Goal: Task Accomplishment & Management: Use online tool/utility

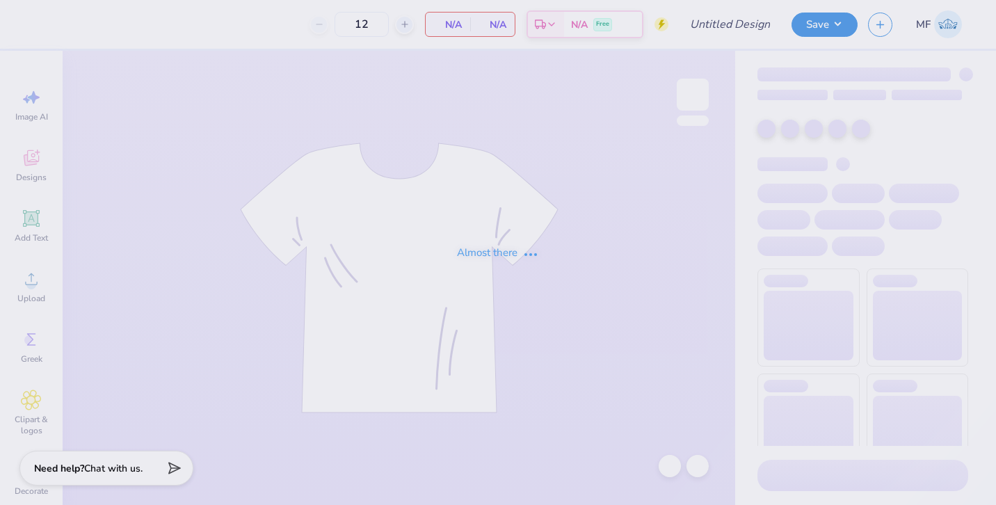
type input "three bears"
type input "30"
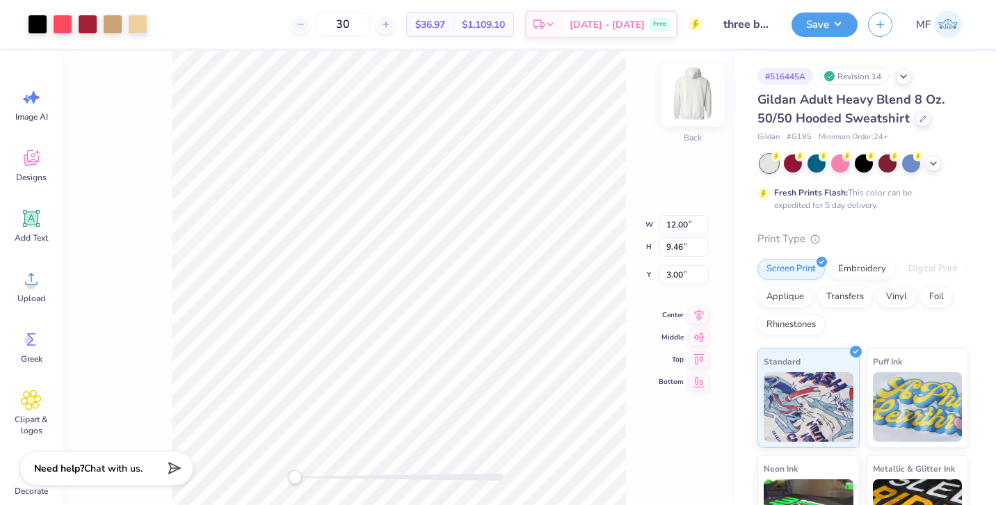
click at [688, 87] on img at bounding box center [693, 95] width 56 height 56
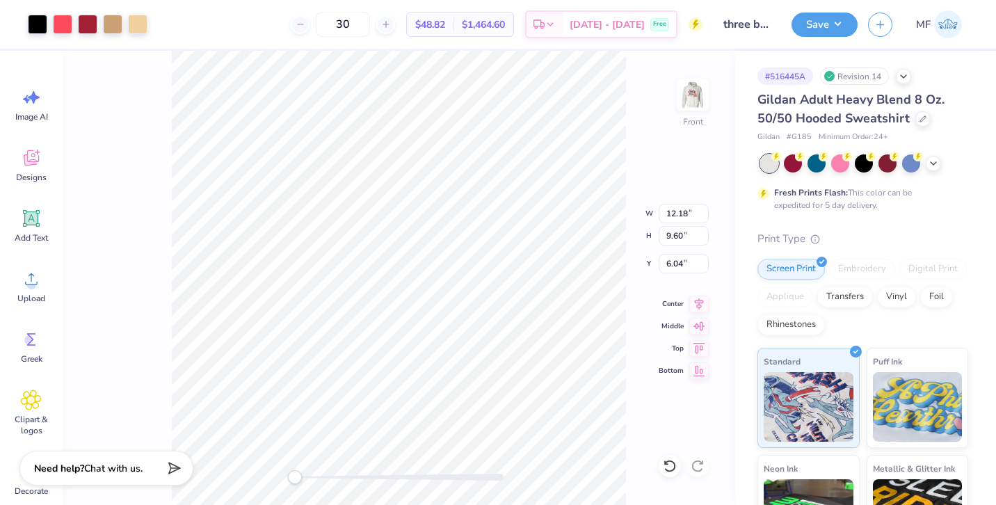
type input "6.00"
click at [696, 95] on img at bounding box center [693, 95] width 56 height 56
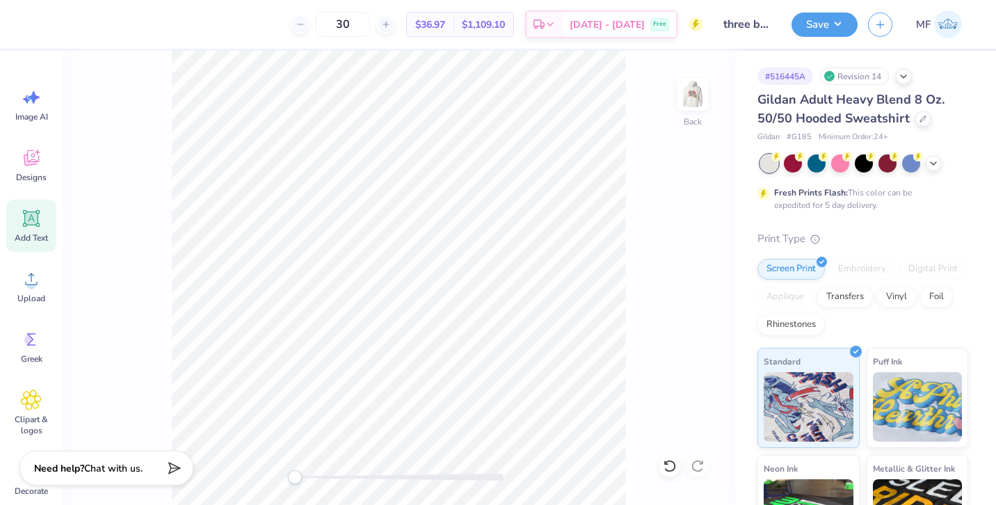
click at [38, 228] on icon at bounding box center [31, 218] width 21 height 21
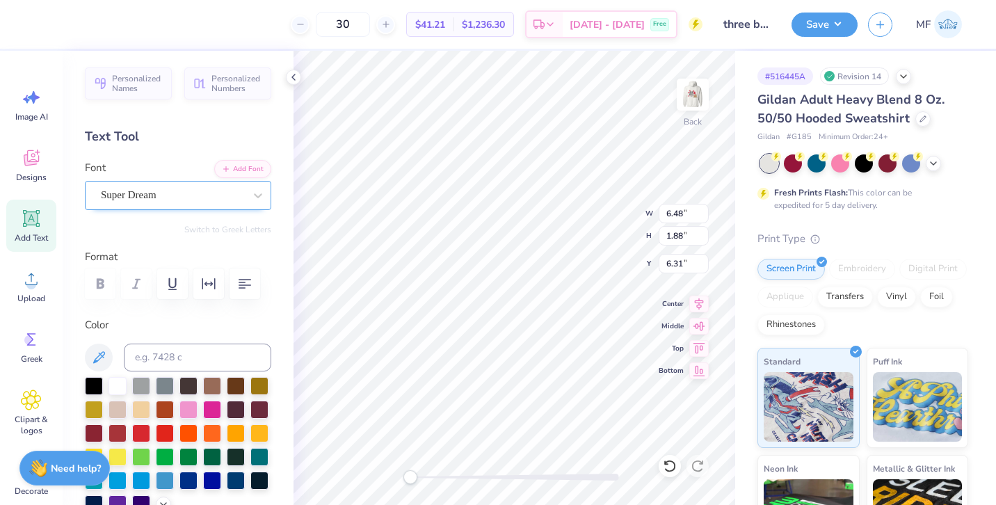
click at [214, 190] on div "Super Dream" at bounding box center [172, 195] width 146 height 22
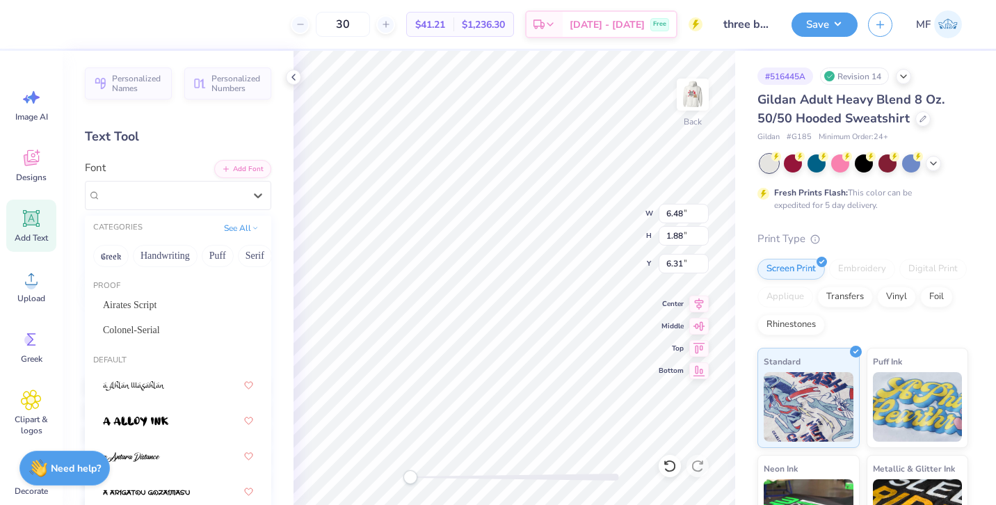
type input "4"
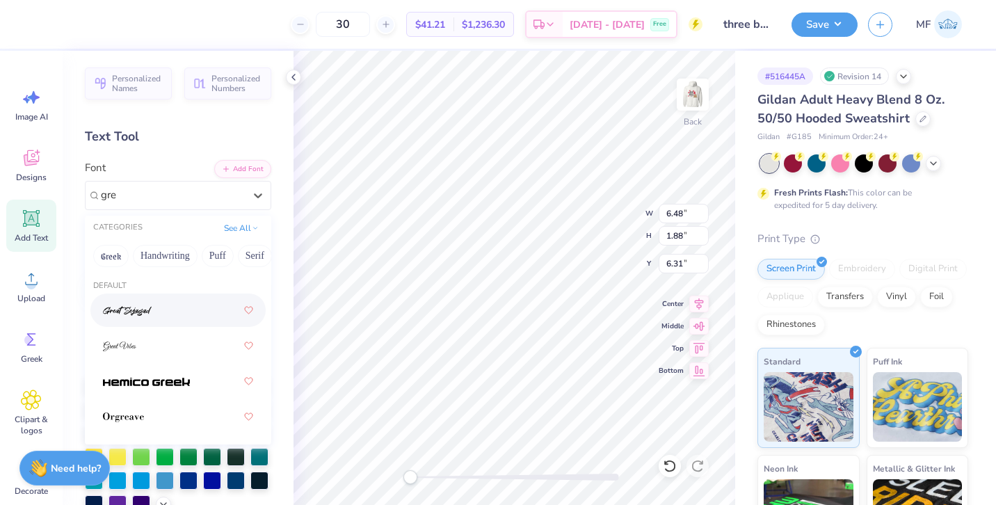
type input "gree"
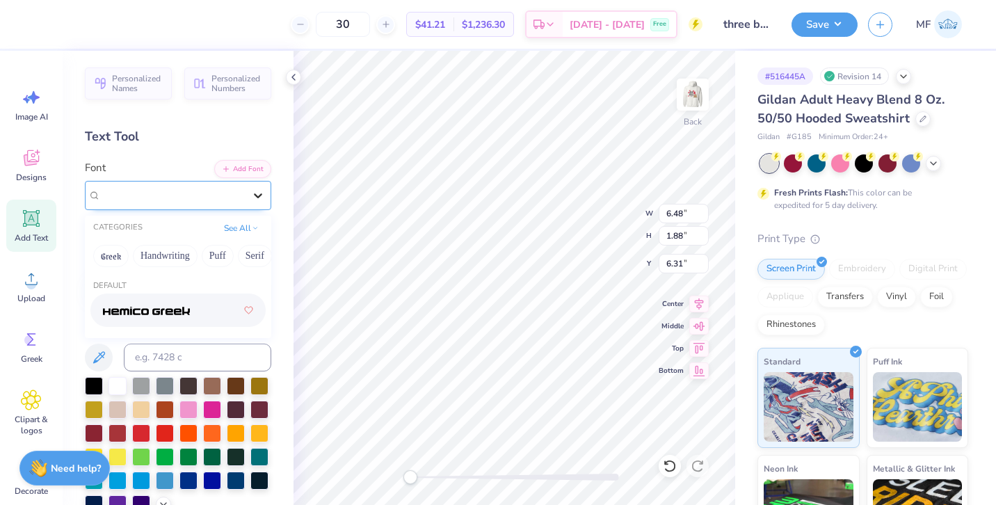
click at [258, 186] on div at bounding box center [258, 195] width 25 height 25
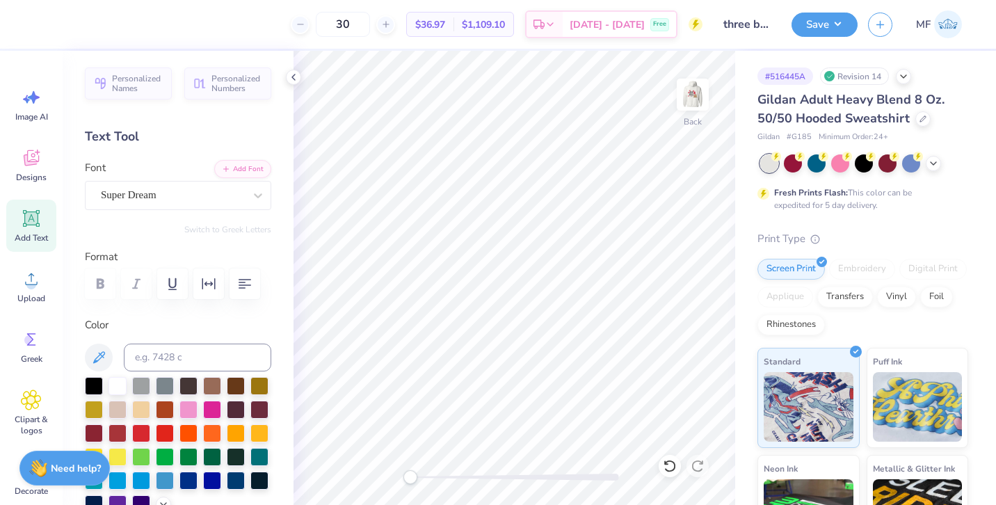
click at [214, 223] on div "Personalized Names Personalized Numbers Text Tool Add Font Font Super Dream Swi…" at bounding box center [178, 278] width 231 height 454
click at [26, 223] on icon at bounding box center [31, 218] width 13 height 13
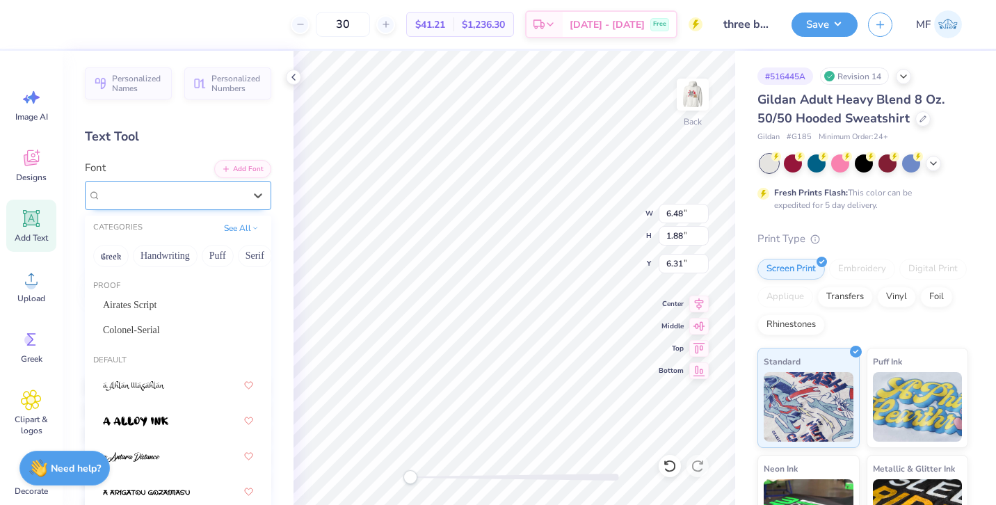
click at [214, 200] on div "Super Dream" at bounding box center [172, 195] width 146 height 22
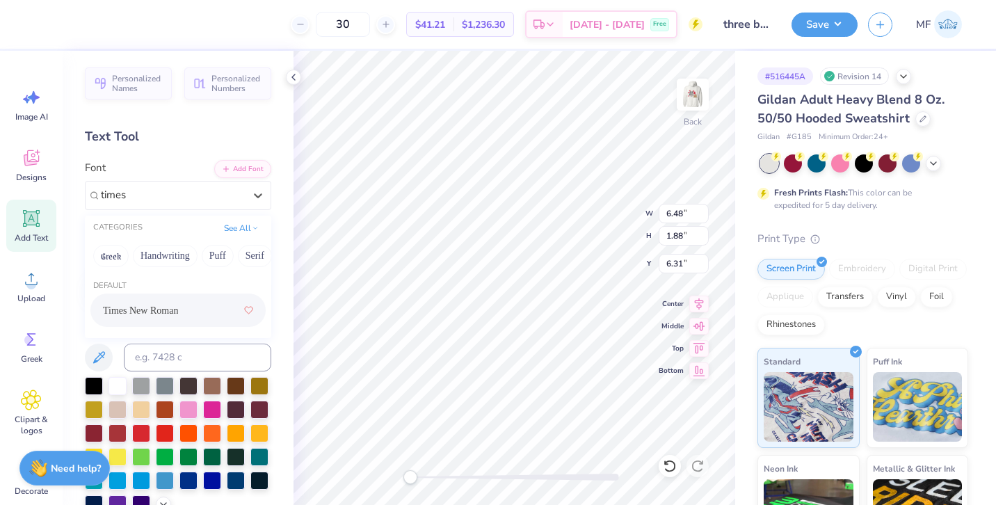
click at [150, 311] on span "Times New Roman" at bounding box center [140, 310] width 75 height 15
type input "times"
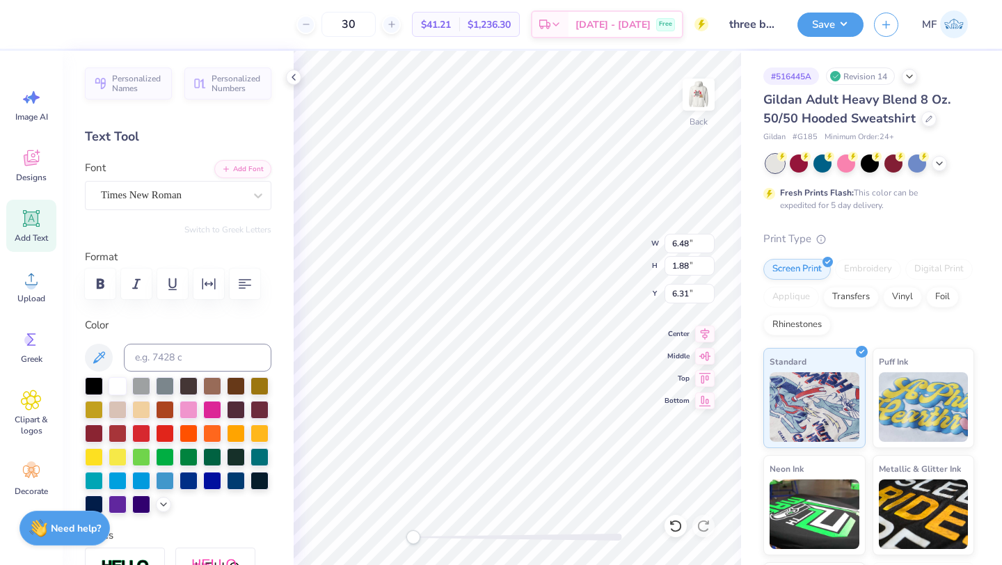
click at [212, 209] on div "Personalized Names Personalized Numbers Text Tool Add Font Font Times New Roman…" at bounding box center [178, 308] width 231 height 514
click at [205, 188] on div "Times New Roman" at bounding box center [172, 195] width 146 height 22
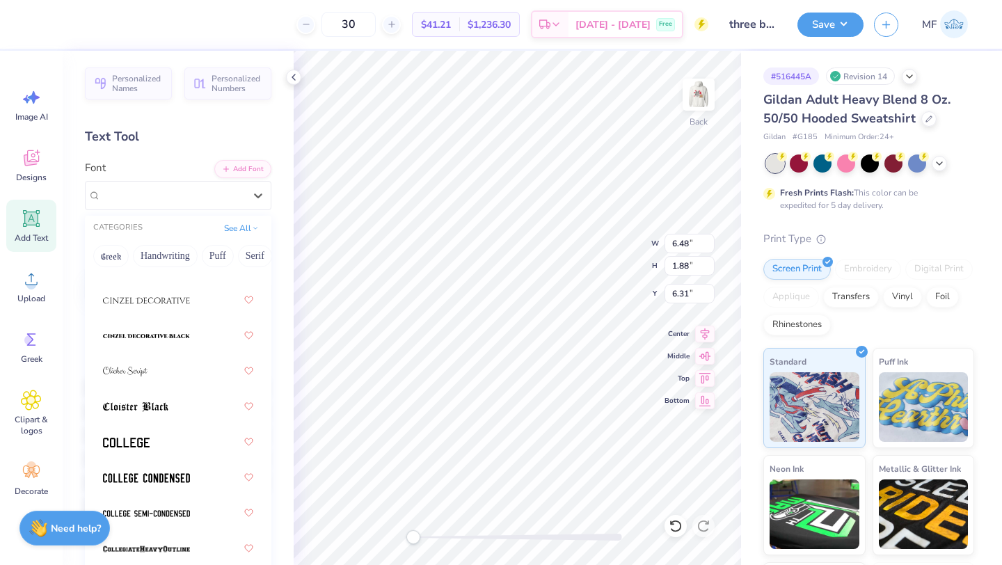
scroll to position [2148, 0]
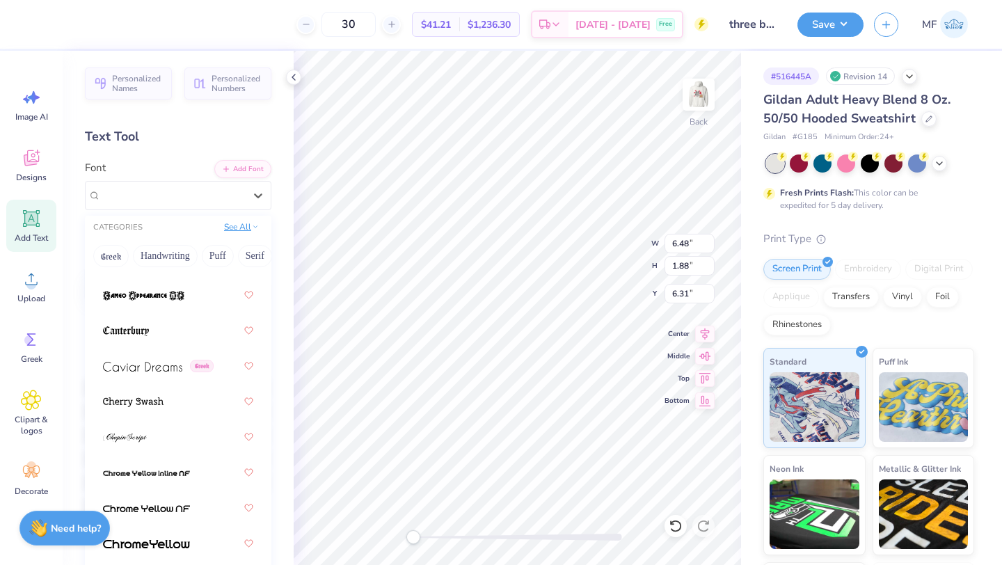
click at [237, 224] on button "See All" at bounding box center [241, 227] width 43 height 14
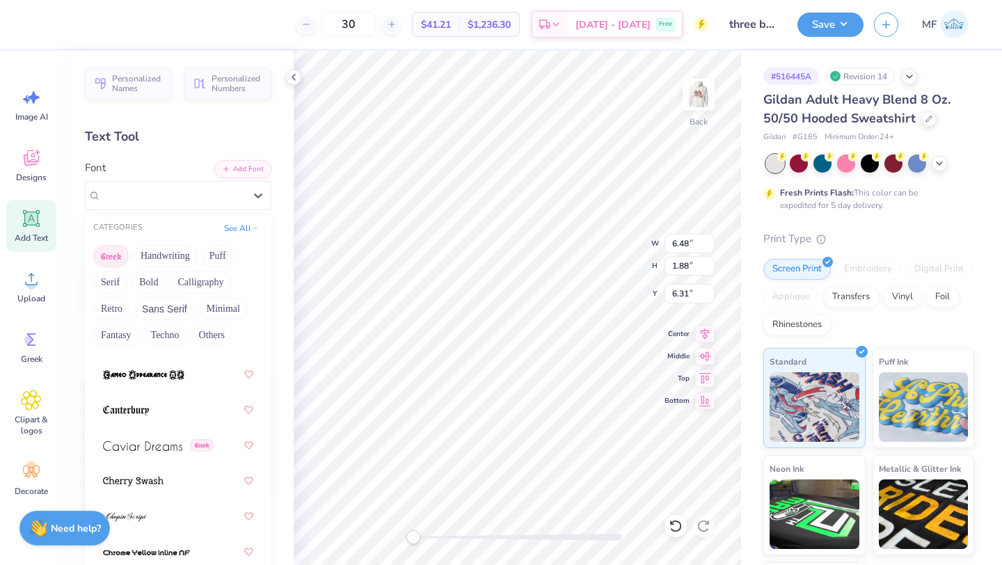
click at [102, 255] on button "Greek" at bounding box center [110, 256] width 35 height 22
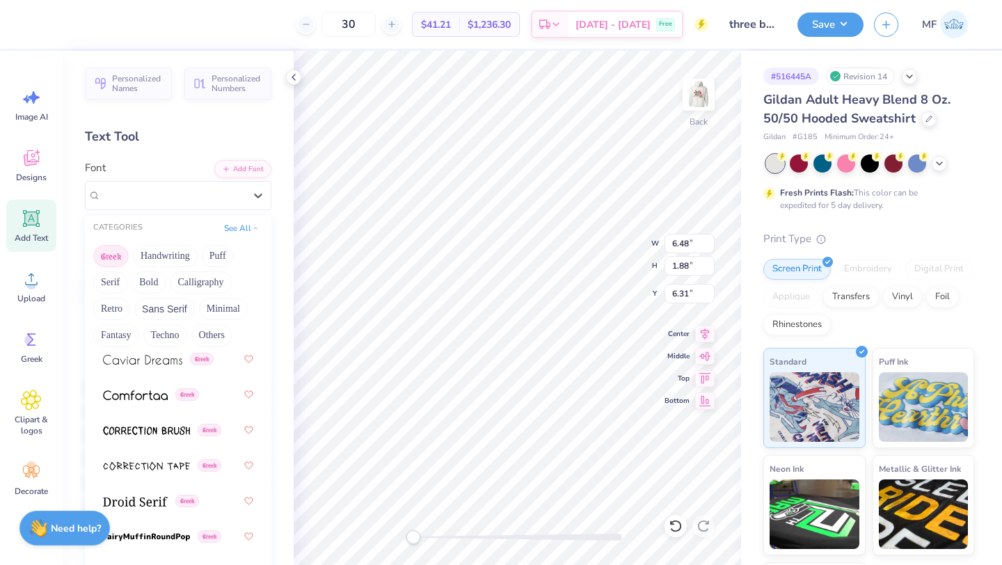
scroll to position [479, 0]
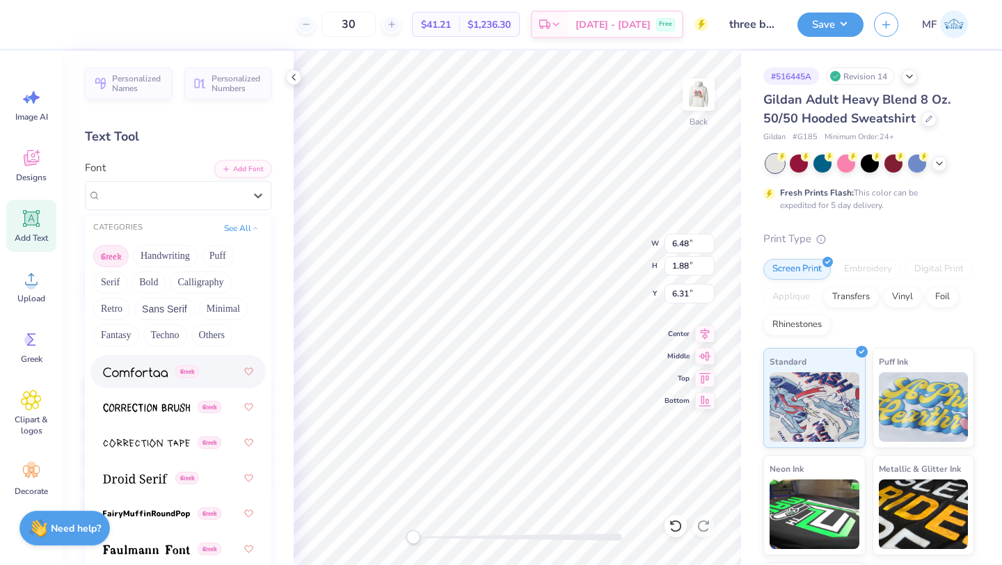
click at [154, 369] on img at bounding box center [135, 372] width 65 height 10
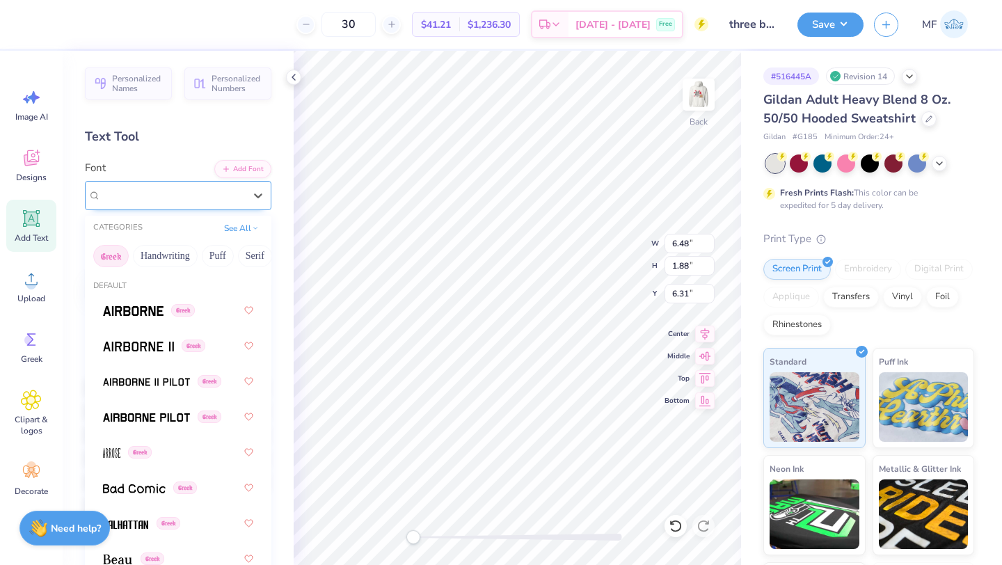
click at [211, 195] on div "Comfortaa Greek" at bounding box center [172, 195] width 146 height 22
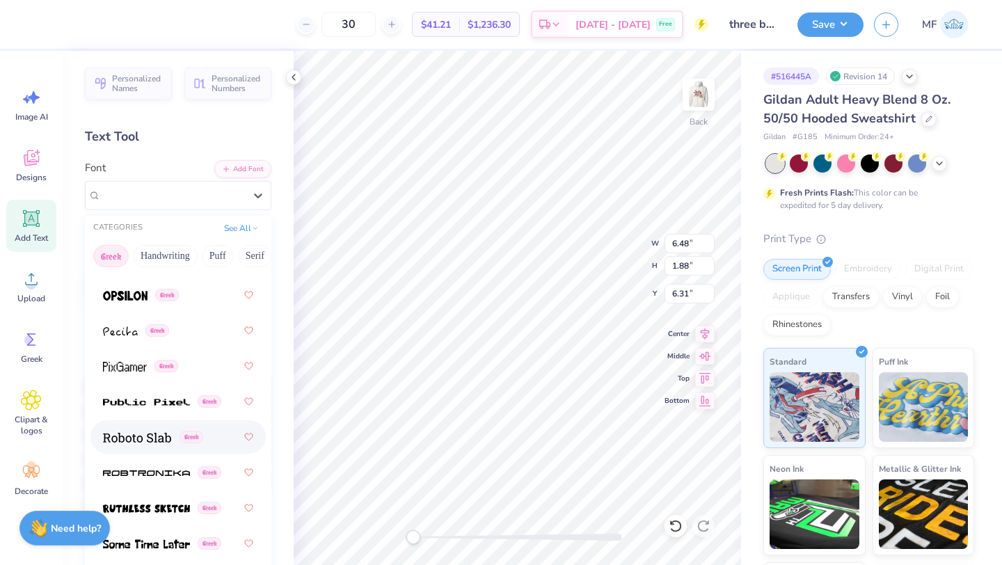
scroll to position [1117, 0]
click at [152, 433] on img at bounding box center [137, 436] width 68 height 10
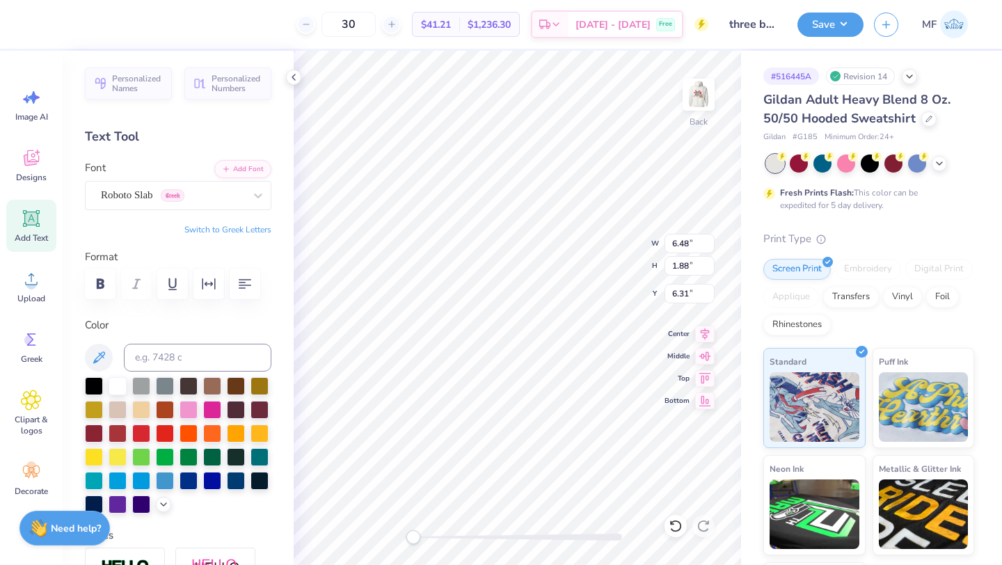
click at [246, 225] on button "Switch to Greek Letters" at bounding box center [227, 229] width 87 height 11
type textarea "ΔΦΕ"
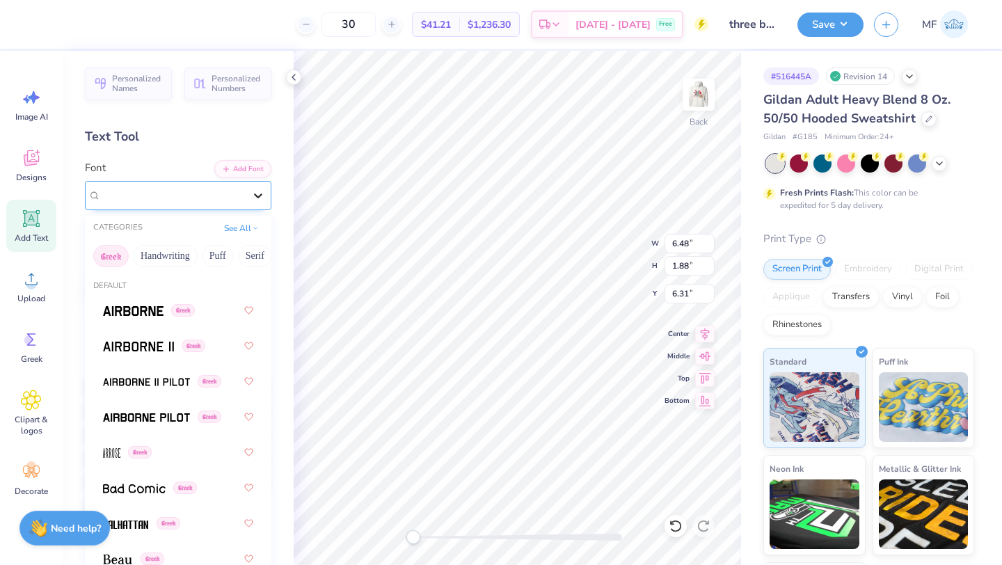
click at [251, 197] on icon at bounding box center [258, 196] width 14 height 14
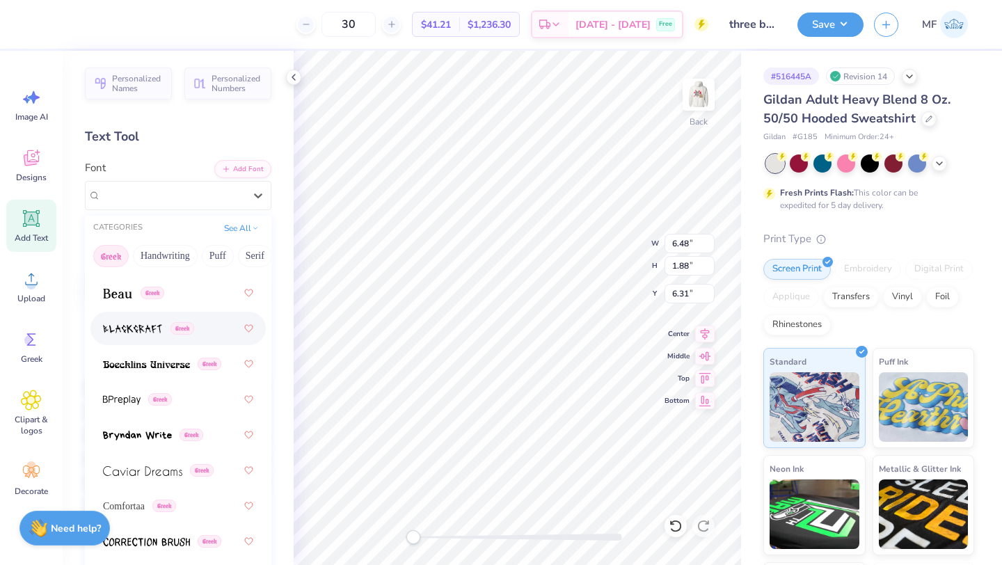
scroll to position [225, 0]
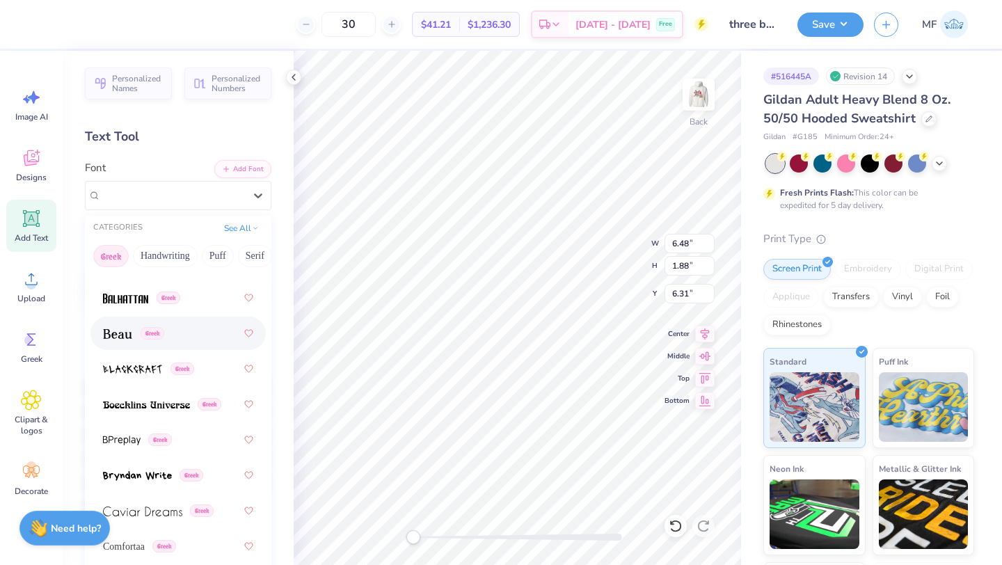
click at [174, 326] on div "Greek" at bounding box center [178, 333] width 150 height 25
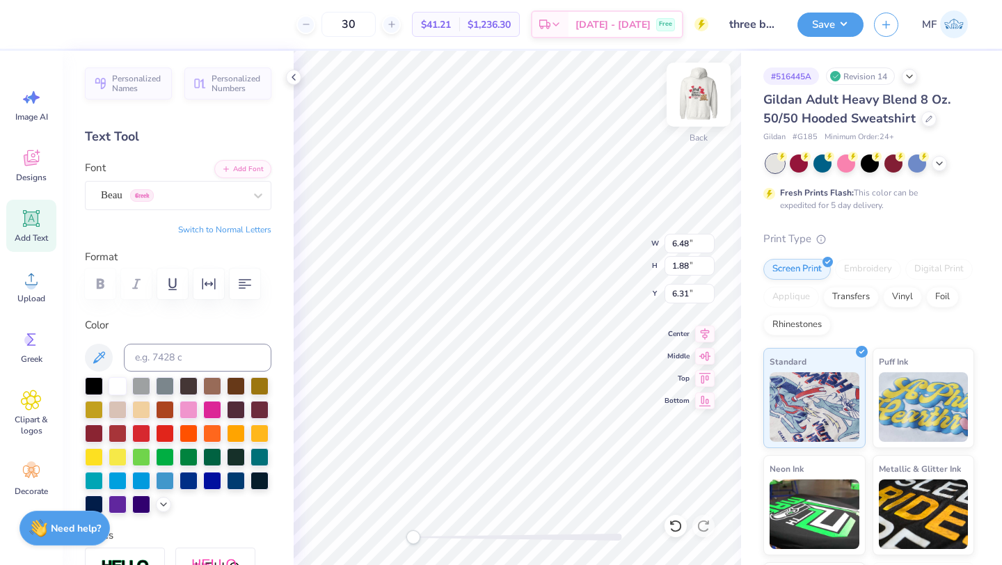
click at [694, 97] on img at bounding box center [699, 95] width 56 height 56
type input "5.30"
type input "1.93"
type input "8.50"
click at [696, 90] on img at bounding box center [699, 95] width 56 height 56
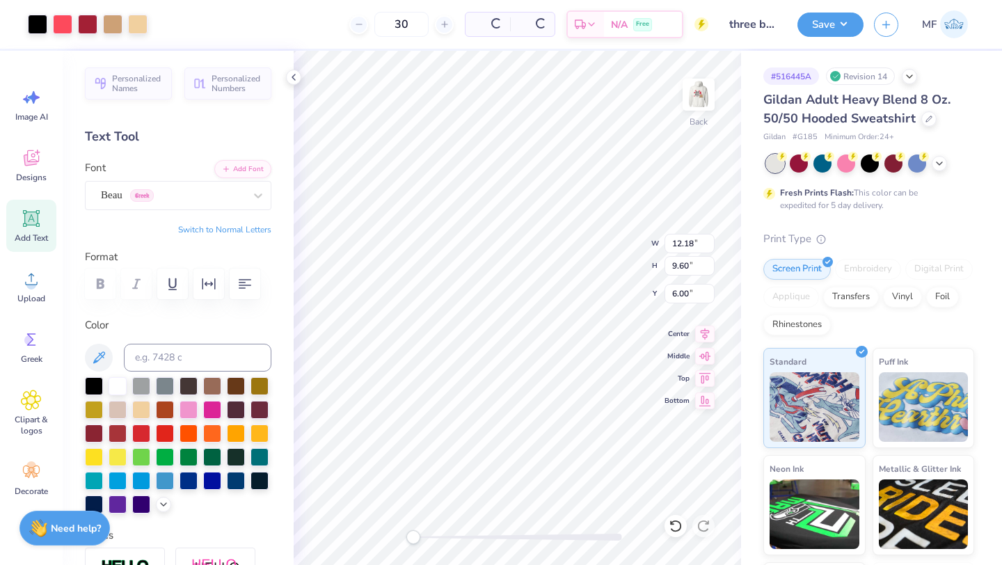
type input "12.00"
type input "9.46"
type input "3.81"
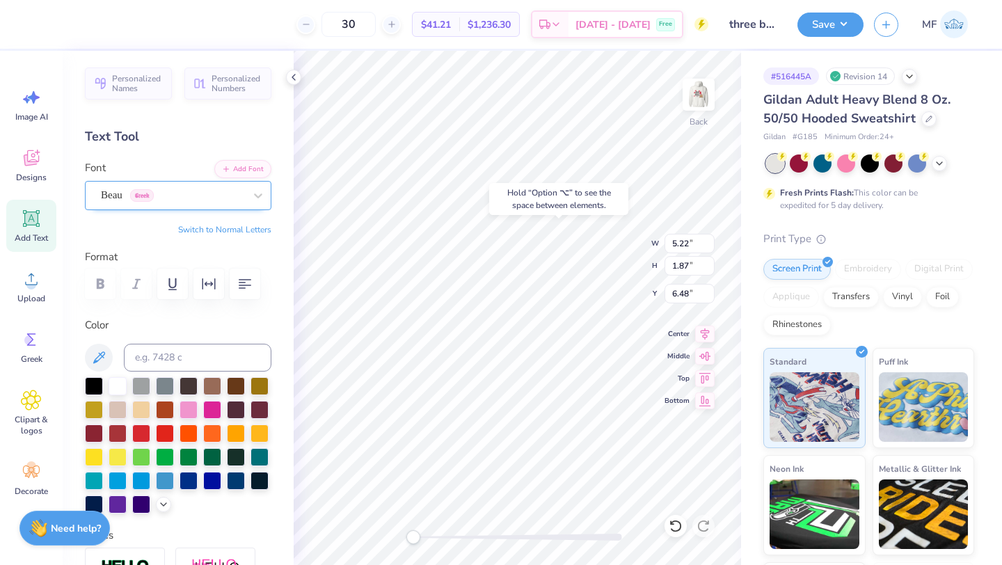
click at [156, 181] on div "Beau Greek" at bounding box center [178, 195] width 186 height 29
click at [144, 145] on div "Text Tool" at bounding box center [178, 136] width 186 height 19
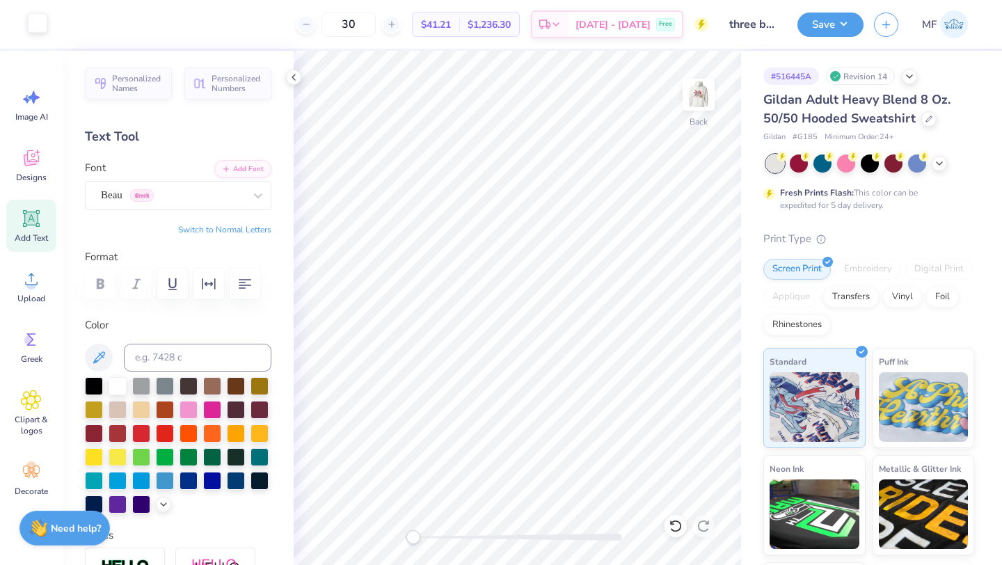
click at [39, 22] on div at bounding box center [37, 22] width 19 height 19
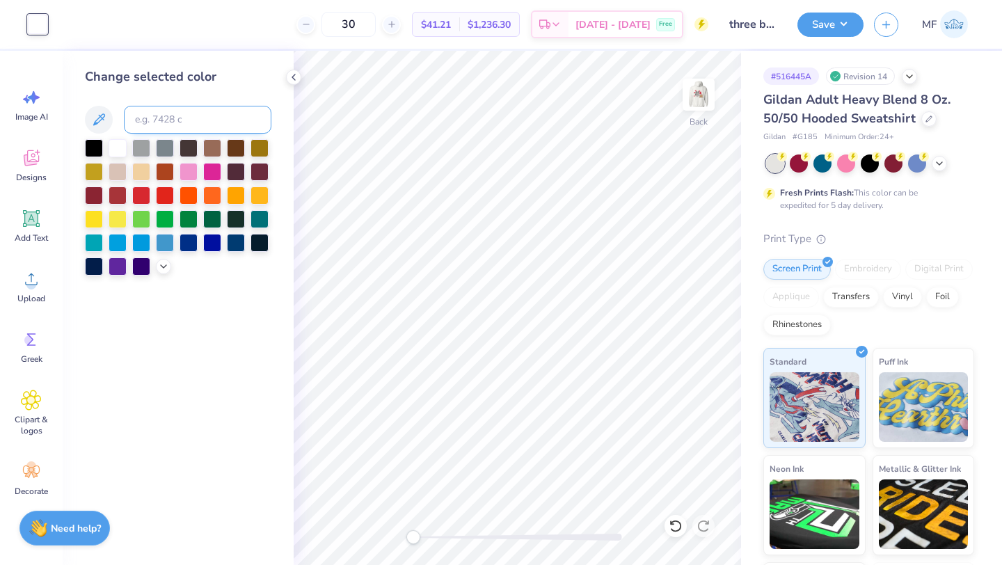
click at [154, 111] on input at bounding box center [197, 120] width 147 height 28
type input "201"
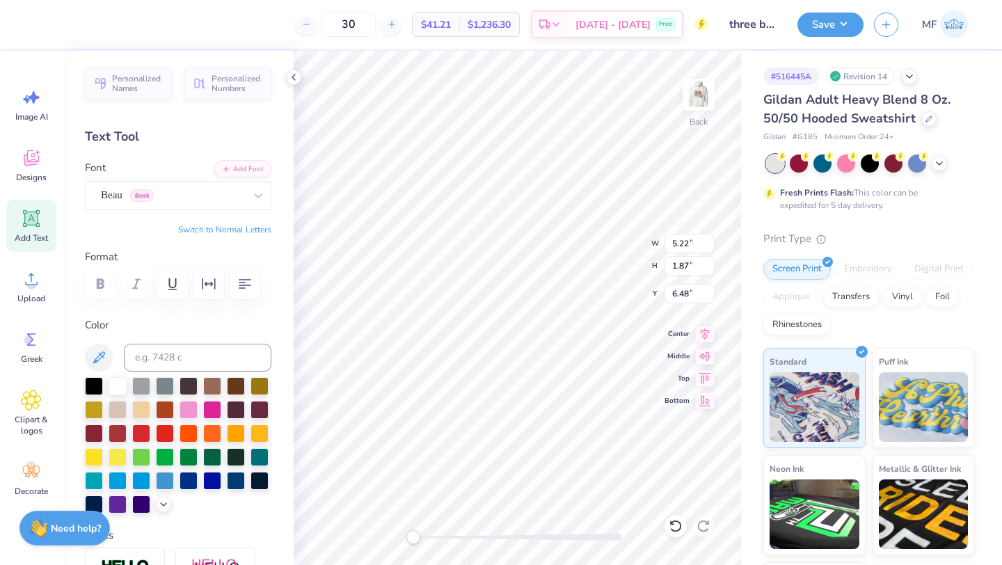
type input "4.14"
type input "1.48"
type input "3.39"
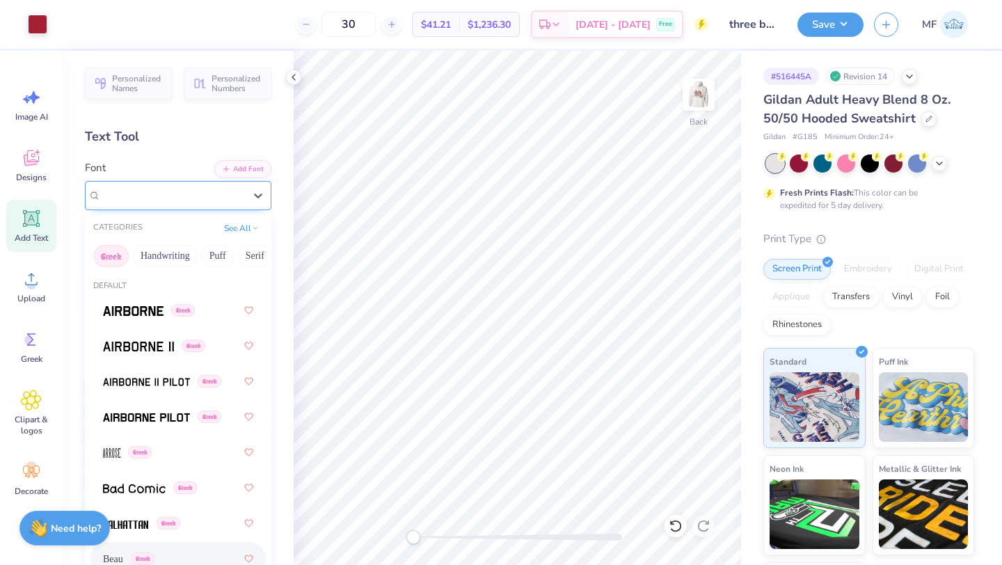
click at [138, 193] on div "Beau Greek" at bounding box center [172, 195] width 146 height 22
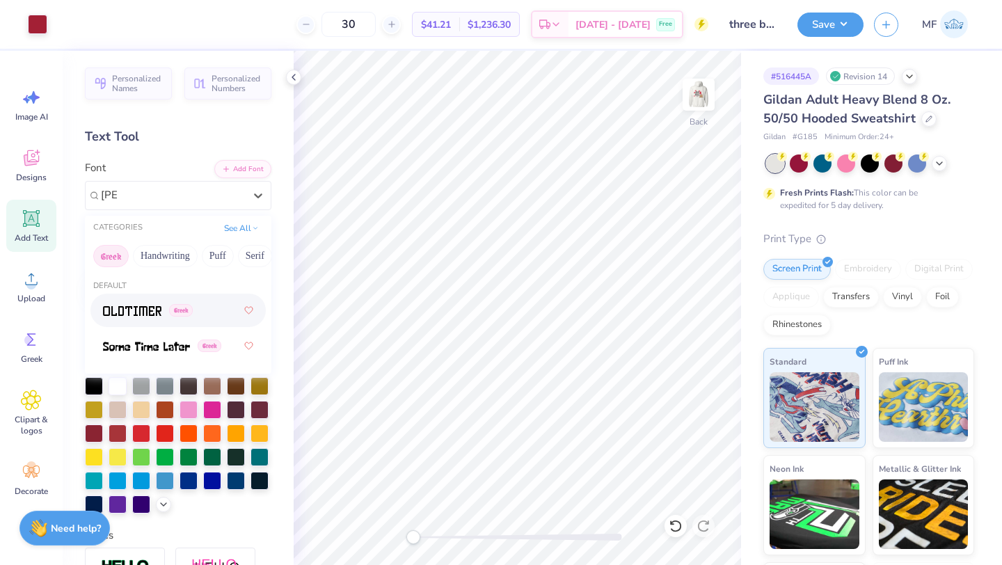
type input "[PERSON_NAME]"
click at [26, 227] on icon at bounding box center [31, 218] width 21 height 21
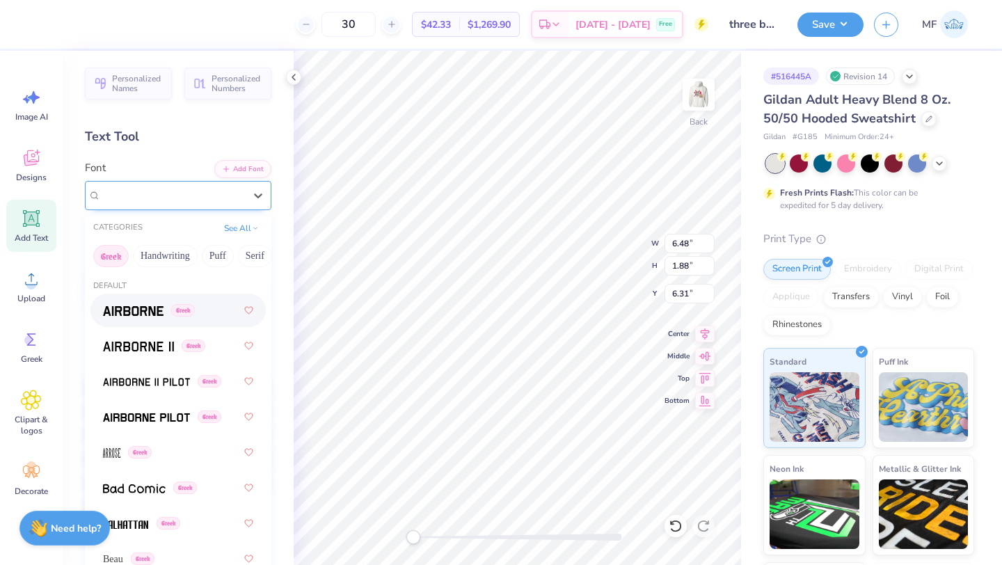
click at [130, 198] on div "Super Dream" at bounding box center [172, 195] width 146 height 22
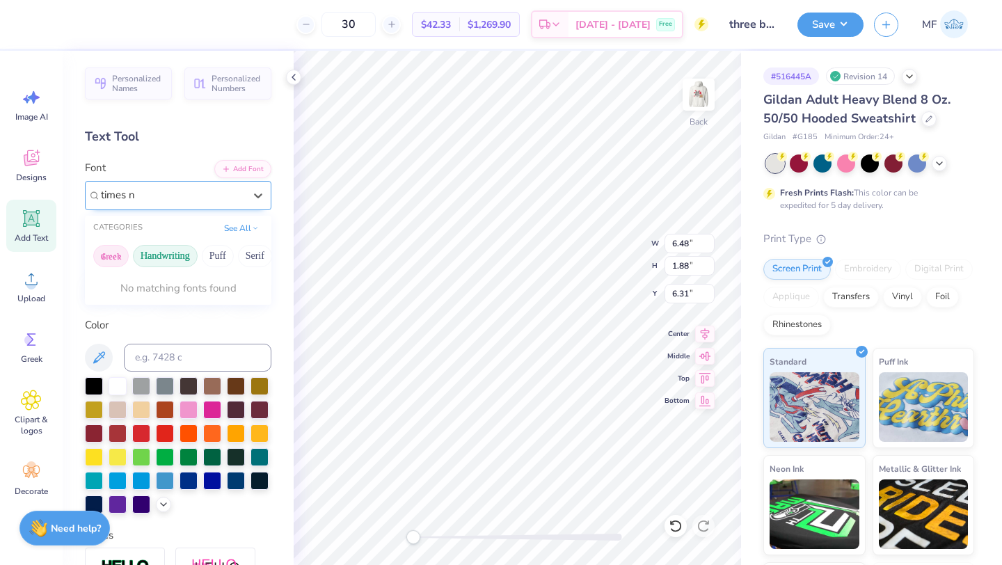
click at [154, 253] on button "Handwriting" at bounding box center [165, 256] width 65 height 22
click at [227, 257] on button "Puff" at bounding box center [218, 256] width 32 height 22
click at [250, 256] on button "Serif" at bounding box center [255, 256] width 34 height 22
click at [155, 317] on span "Times New Roman" at bounding box center [140, 310] width 75 height 15
type input "times ne"
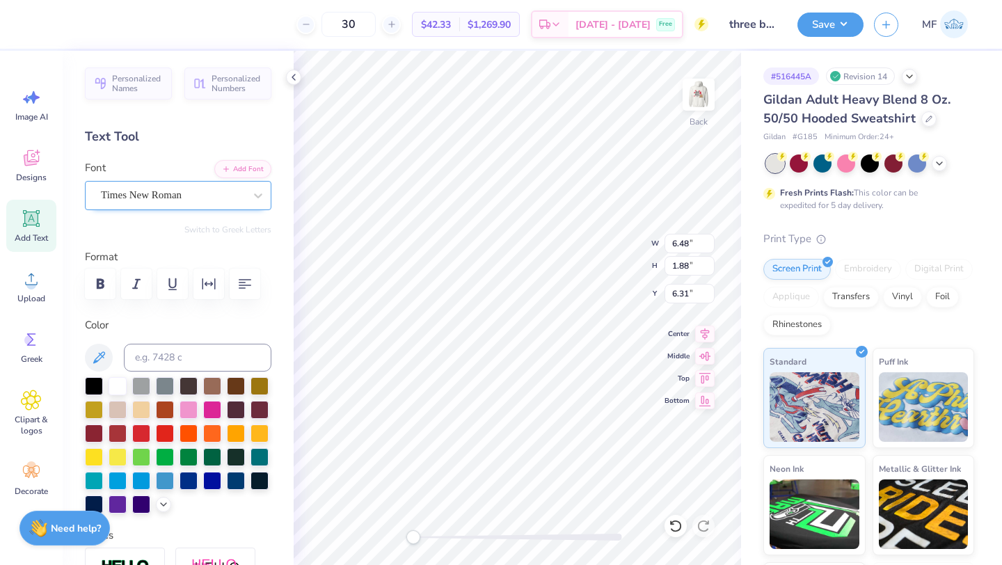
scroll to position [0, 0]
type textarea "Fall 2025"
type textarea "FALL 2025"
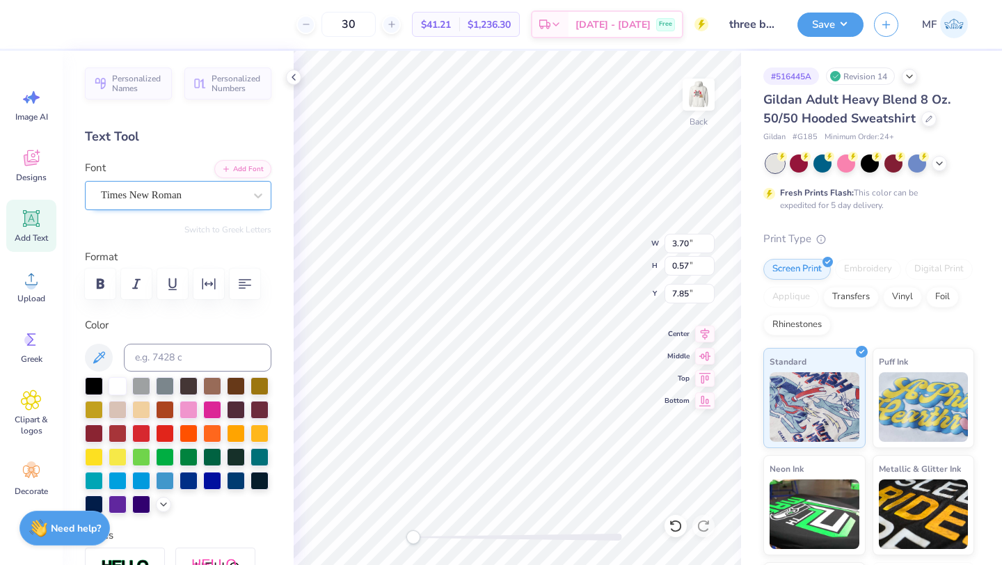
type input "3.70"
type input "0.57"
type input "7.85"
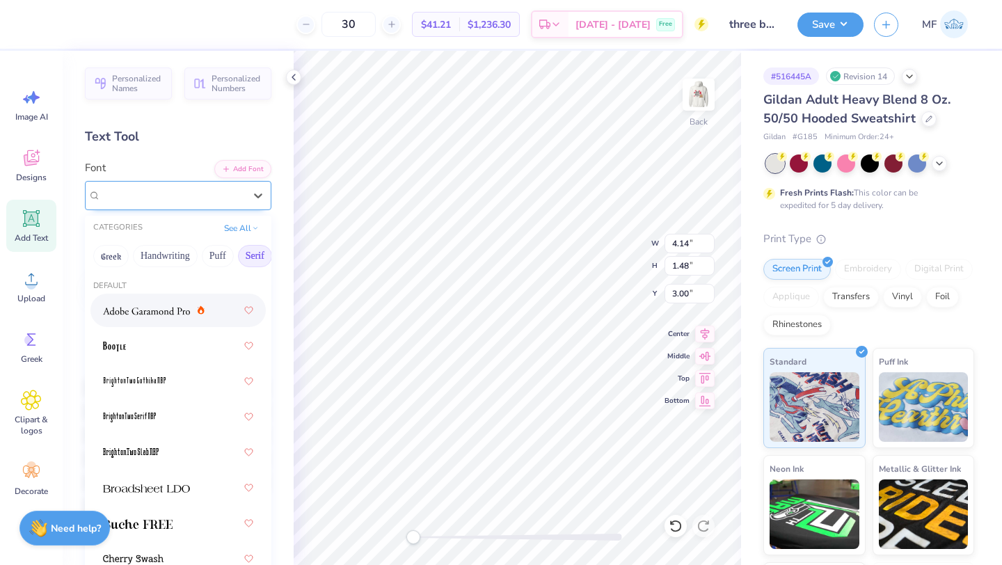
click at [114, 203] on div at bounding box center [172, 195] width 143 height 19
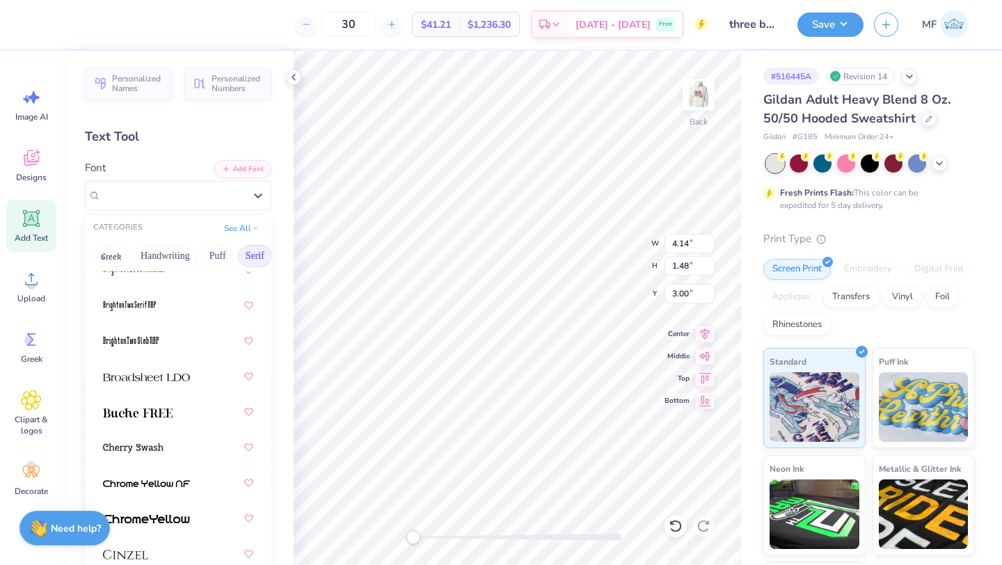
scroll to position [116, 0]
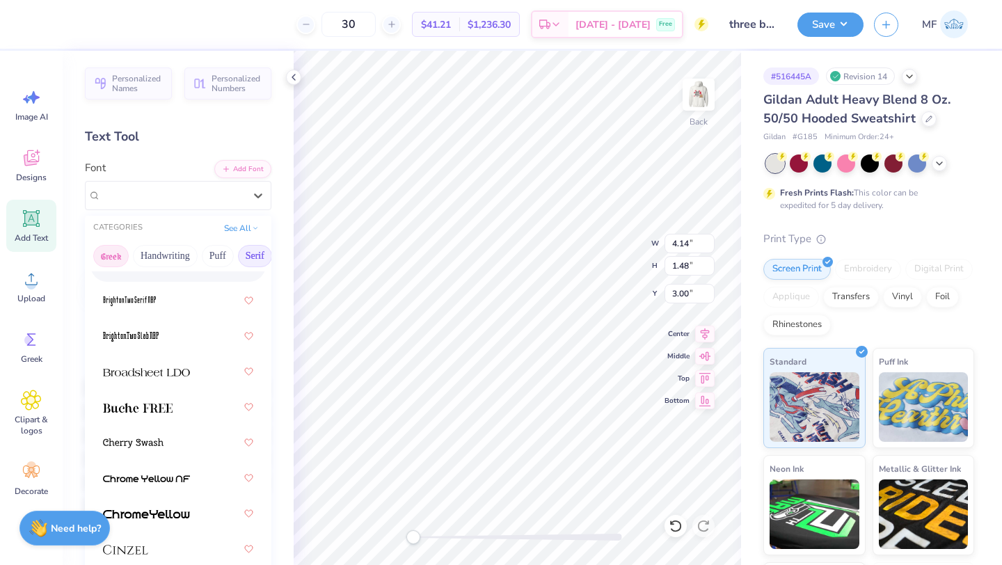
click at [118, 255] on button "Greek" at bounding box center [110, 256] width 35 height 22
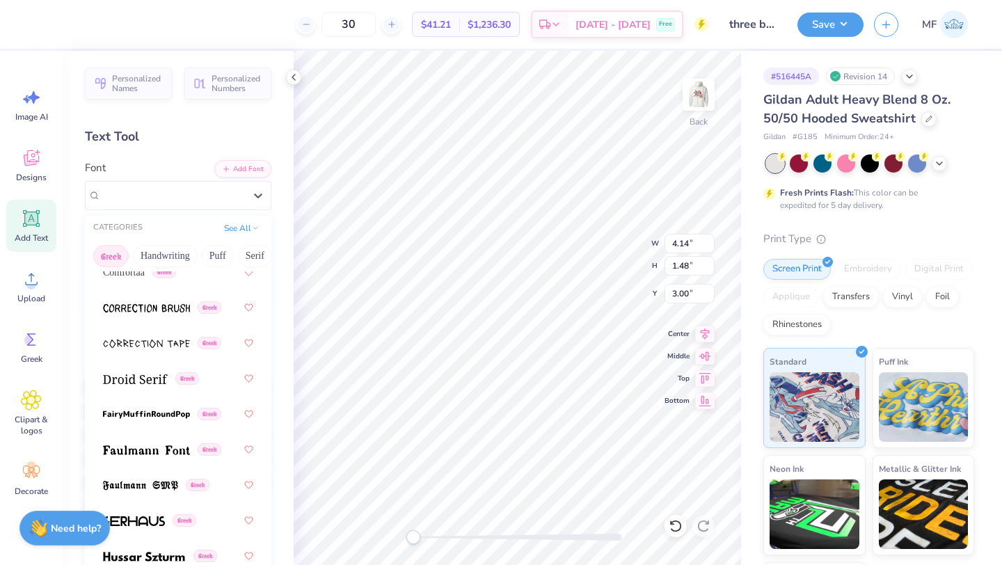
scroll to position [502, 0]
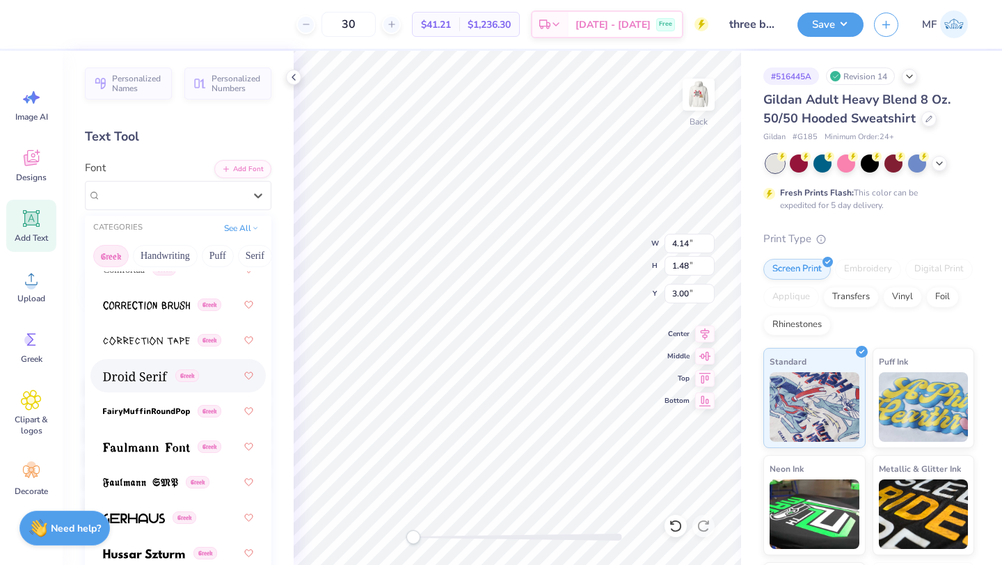
click at [194, 361] on div "Greek" at bounding box center [177, 375] width 175 height 33
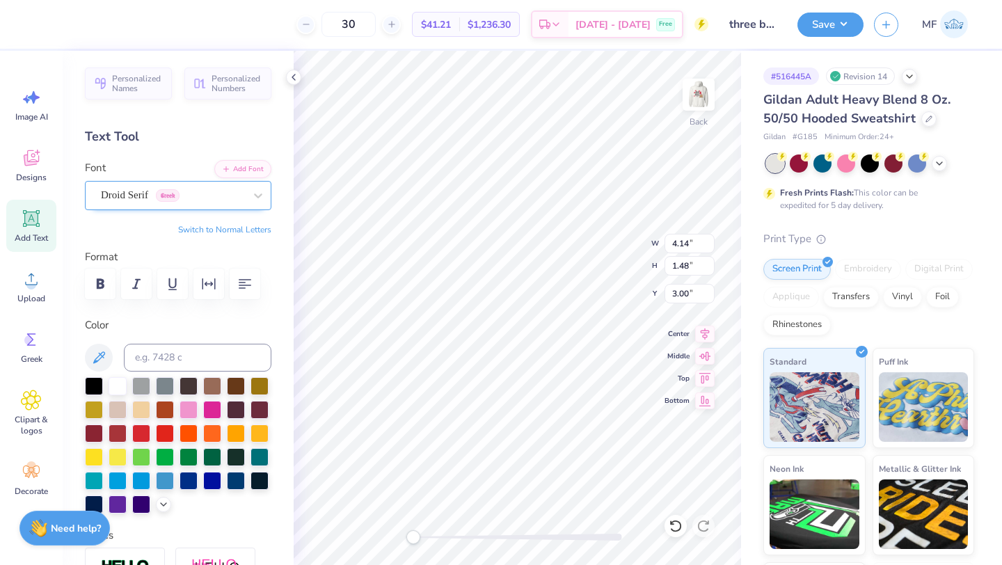
click at [223, 186] on div "Droid Serif Greek" at bounding box center [172, 195] width 146 height 22
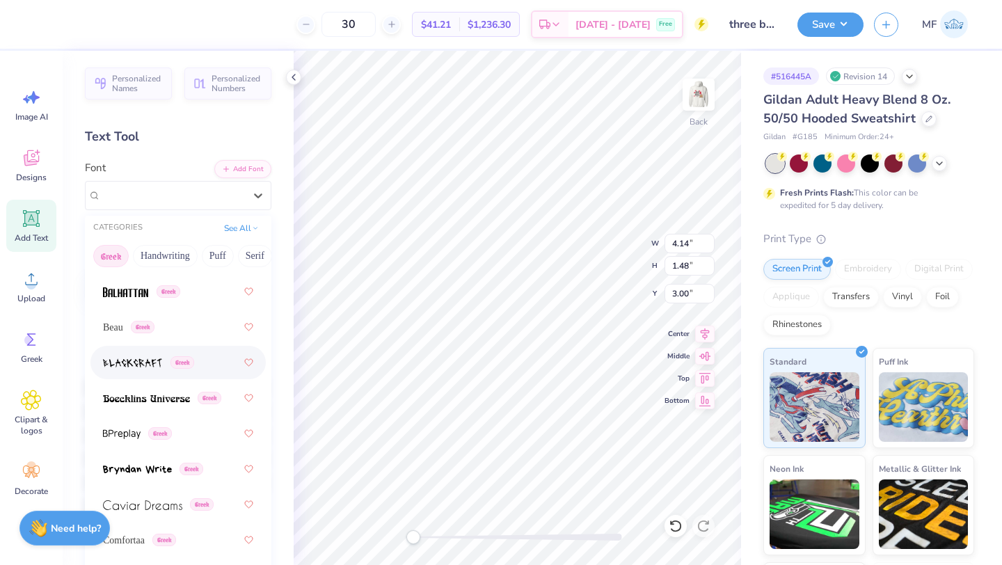
scroll to position [239, 0]
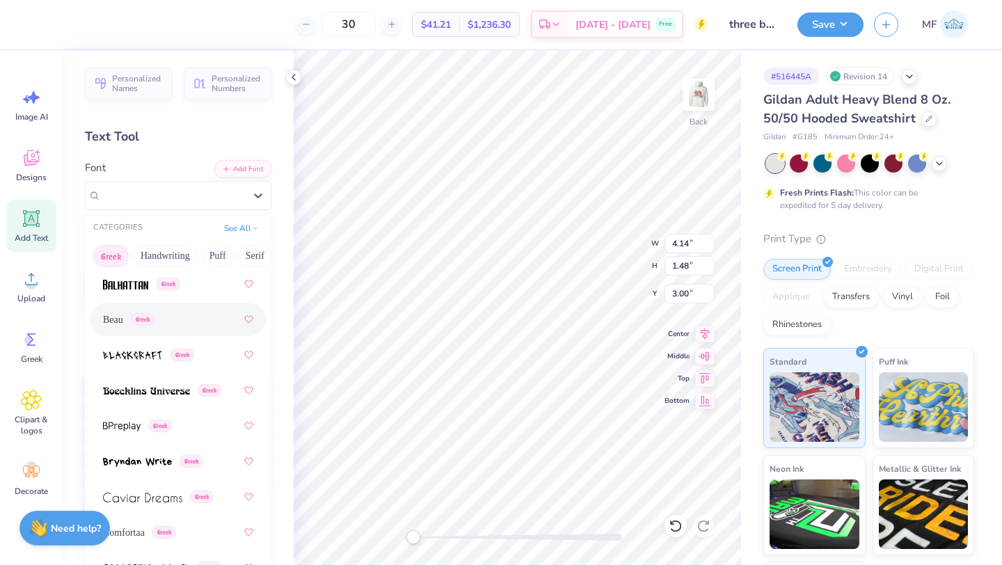
click at [141, 317] on span "Greek" at bounding box center [143, 319] width 24 height 13
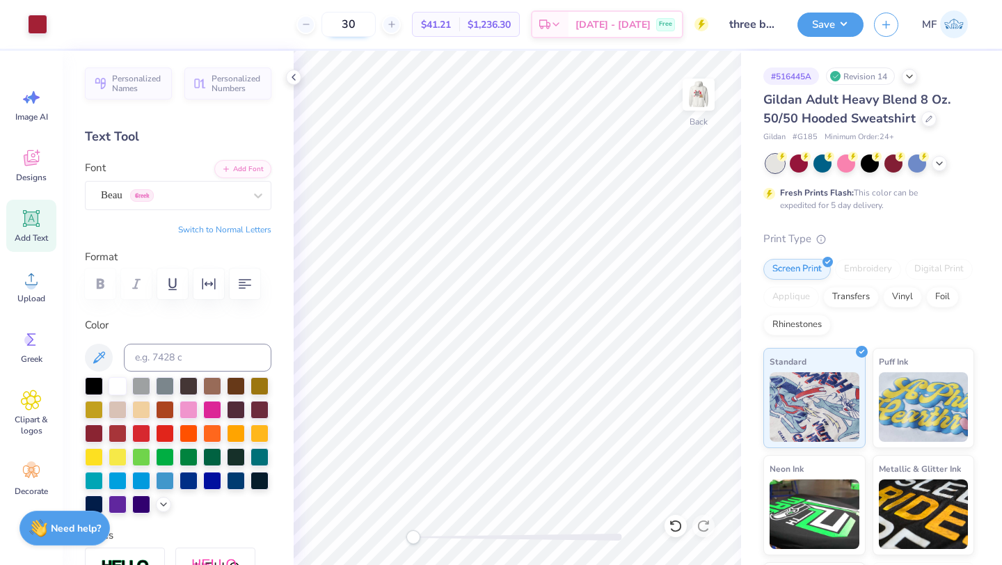
click at [376, 24] on input "30" at bounding box center [348, 24] width 54 height 25
type input "3"
type input "24"
click at [820, 24] on button "Save" at bounding box center [830, 22] width 66 height 24
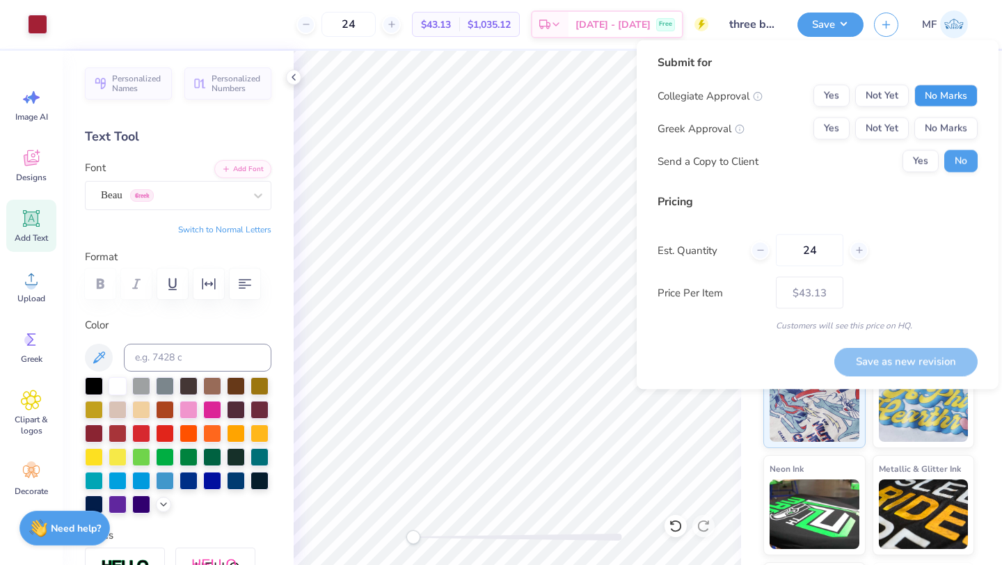
click at [951, 93] on button "No Marks" at bounding box center [945, 96] width 63 height 22
click at [849, 126] on div "Yes Not Yet No Marks" at bounding box center [895, 129] width 164 height 22
click at [836, 126] on button "Yes" at bounding box center [831, 129] width 36 height 22
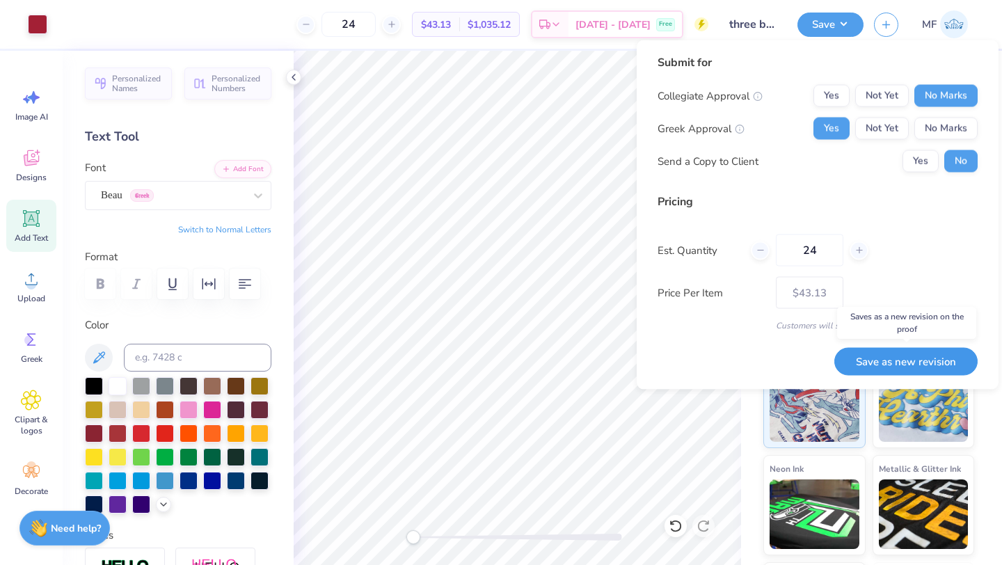
click at [854, 367] on button "Save as new revision" at bounding box center [905, 361] width 143 height 29
type input "$43.13"
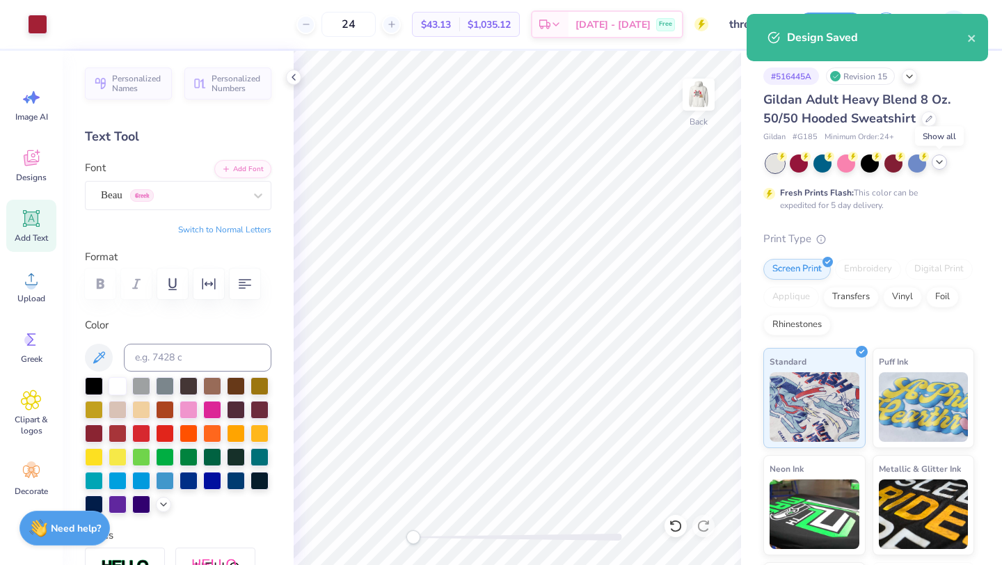
click at [936, 159] on icon at bounding box center [939, 162] width 11 height 11
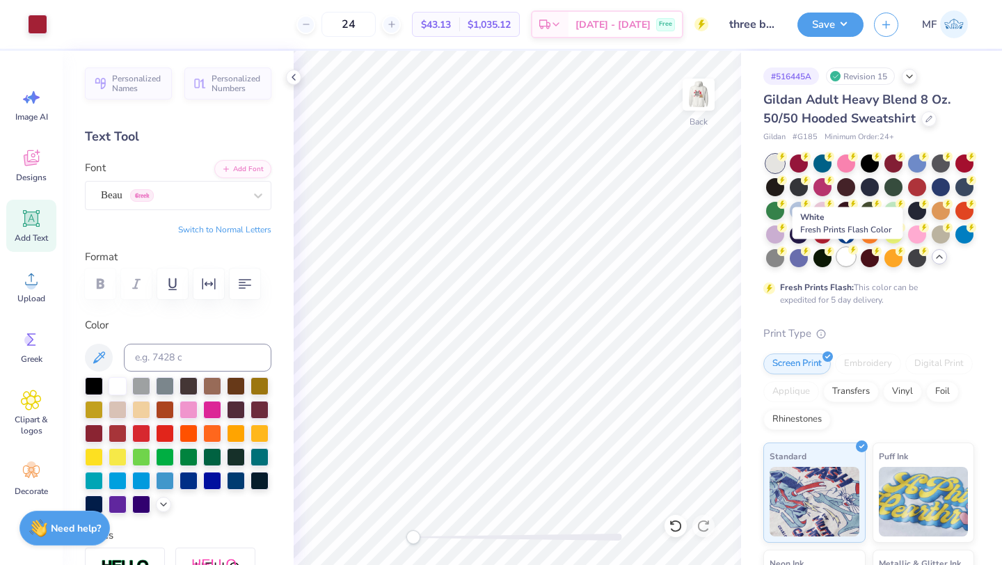
click at [845, 260] on div at bounding box center [846, 257] width 18 height 18
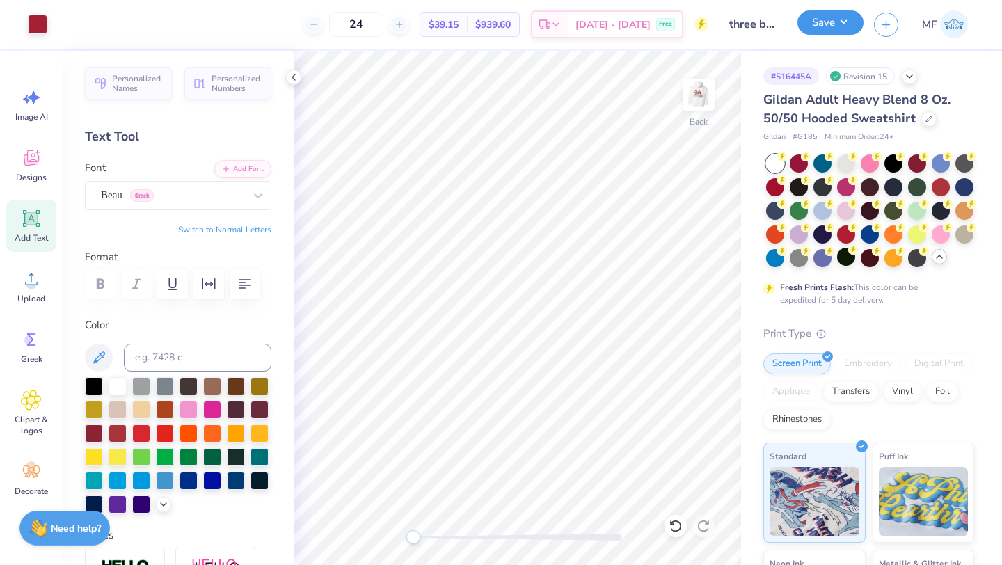
click at [808, 22] on button "Save" at bounding box center [830, 22] width 66 height 24
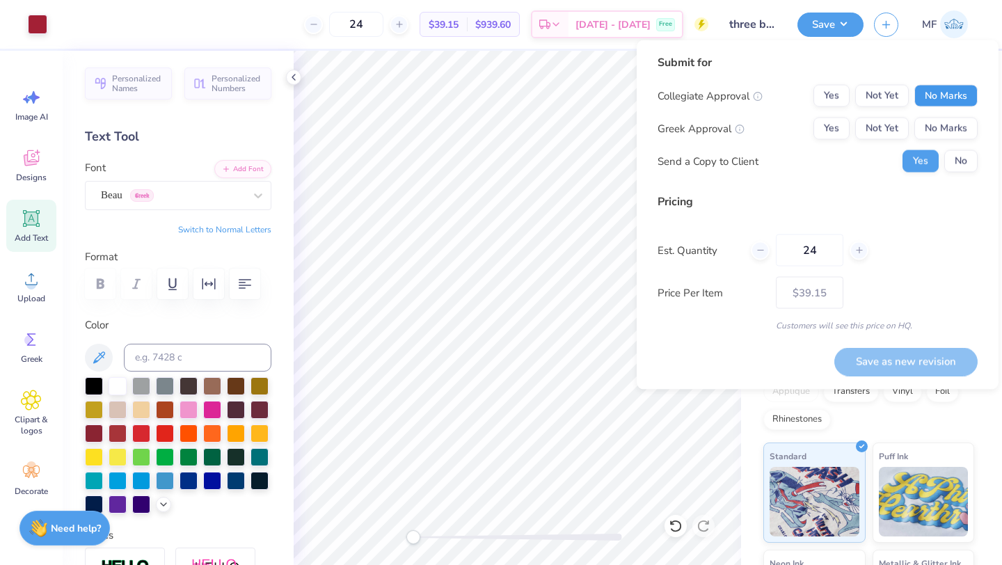
click at [940, 98] on button "No Marks" at bounding box center [945, 96] width 63 height 22
click at [840, 123] on button "Yes" at bounding box center [831, 129] width 36 height 22
click at [956, 159] on button "No" at bounding box center [960, 161] width 33 height 22
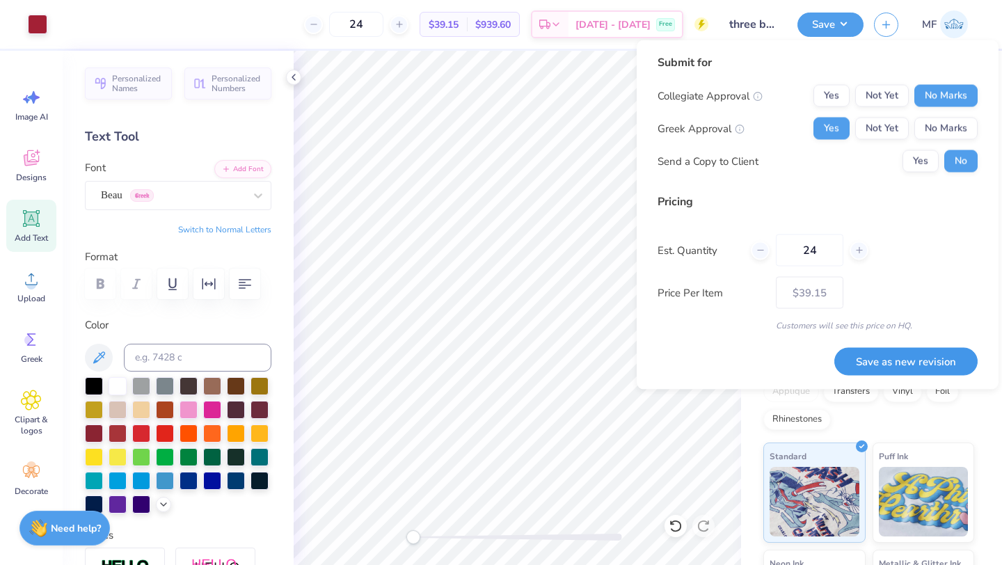
click at [890, 367] on button "Save as new revision" at bounding box center [905, 361] width 143 height 29
type input "$39.15"
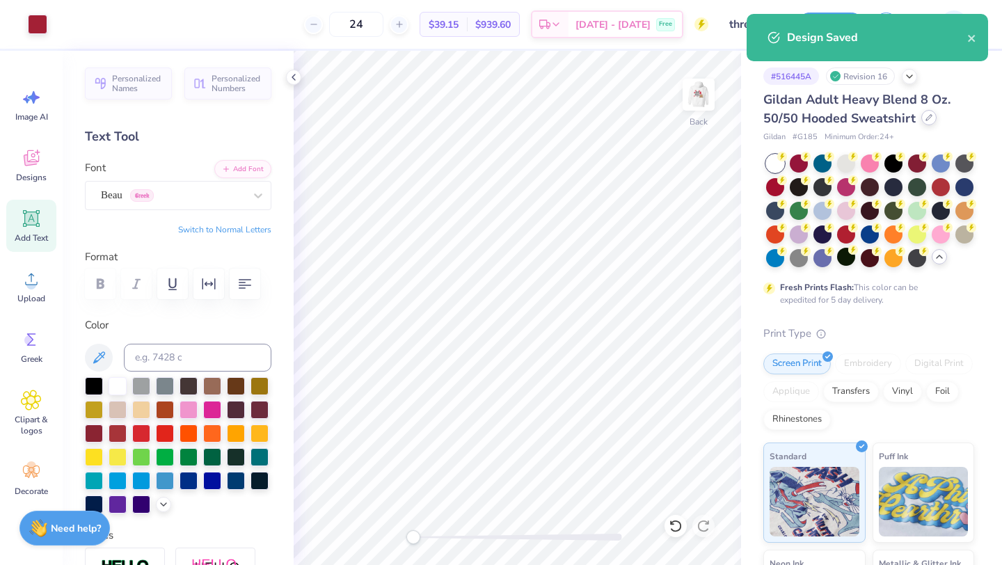
click at [927, 117] on icon at bounding box center [928, 117] width 7 height 7
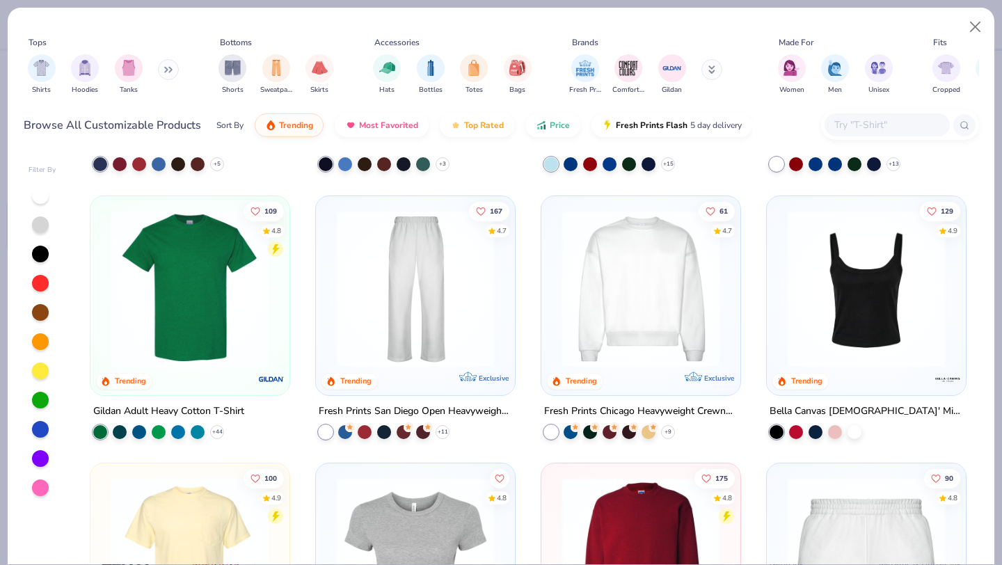
scroll to position [519, 0]
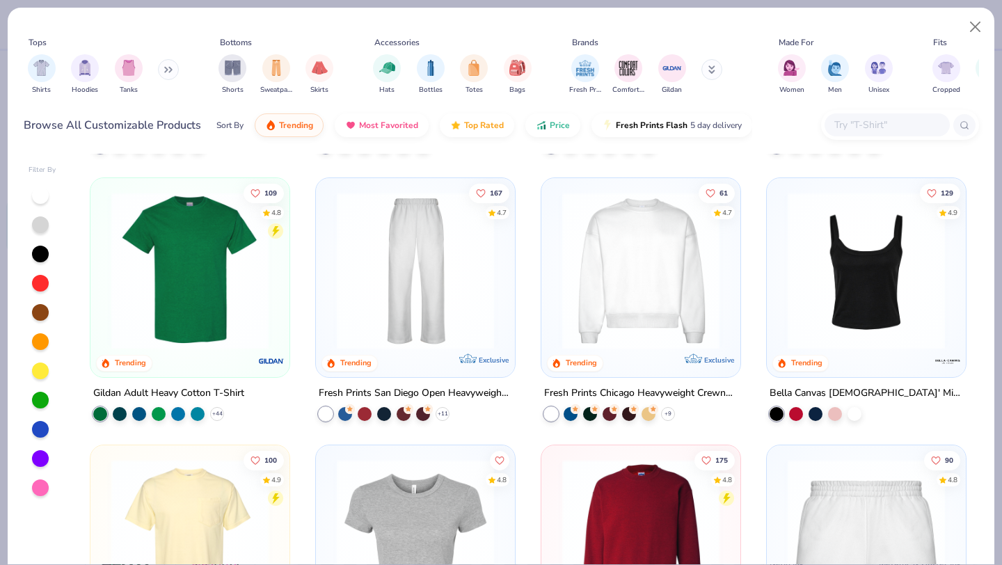
click at [639, 499] on img at bounding box center [640, 537] width 171 height 157
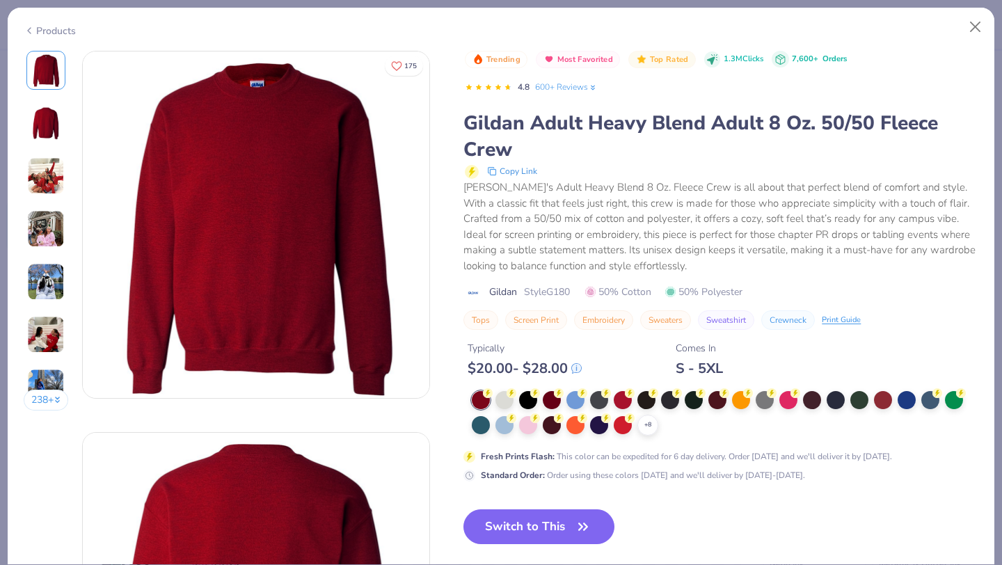
click at [510, 361] on div "$ 20.00 - $ 28.00" at bounding box center [525, 368] width 114 height 17
click at [505, 390] on div at bounding box center [504, 399] width 18 height 18
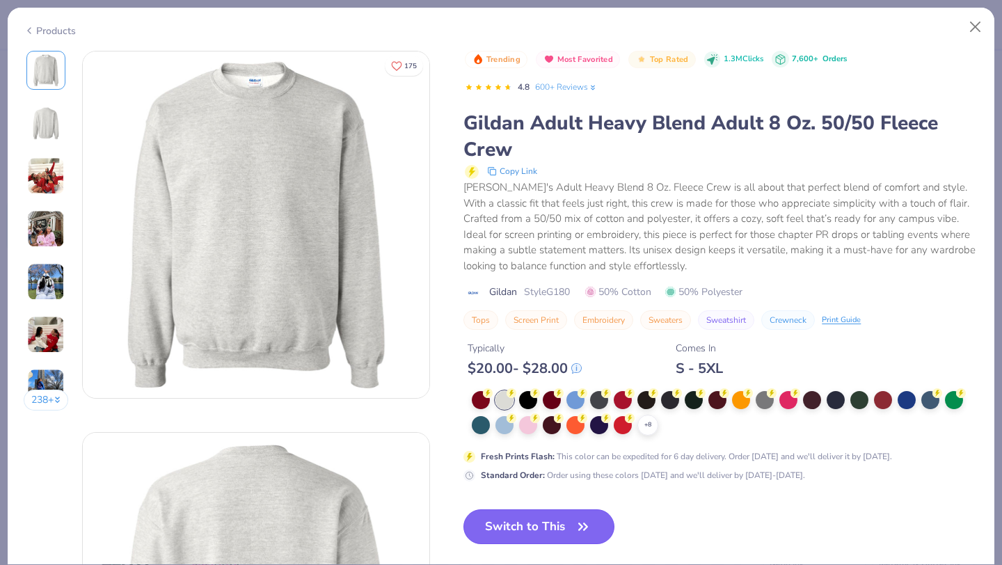
click at [518, 504] on button "Switch to This" at bounding box center [538, 526] width 151 height 35
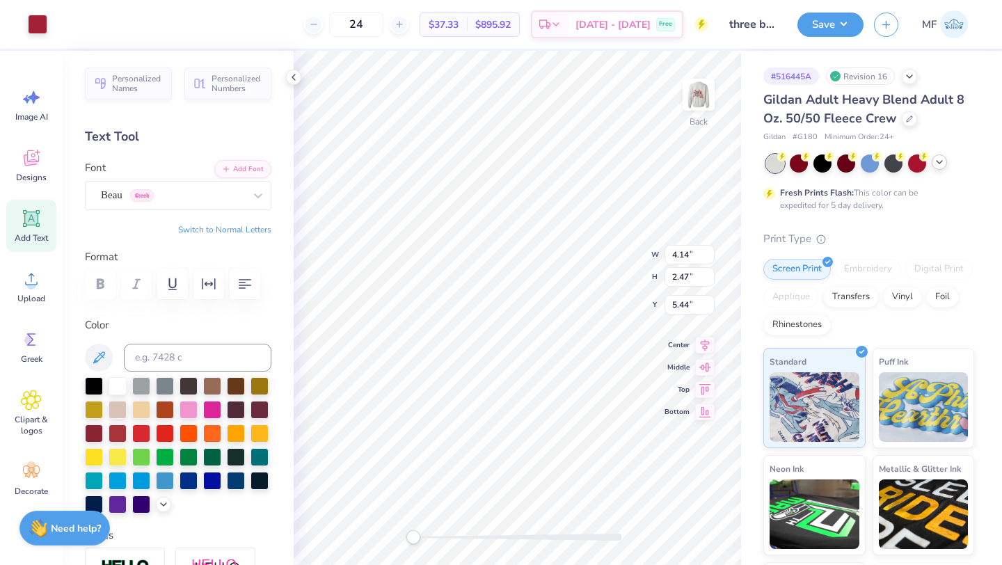
type input "3.00"
click at [696, 95] on img at bounding box center [699, 95] width 56 height 56
type input "3.00"
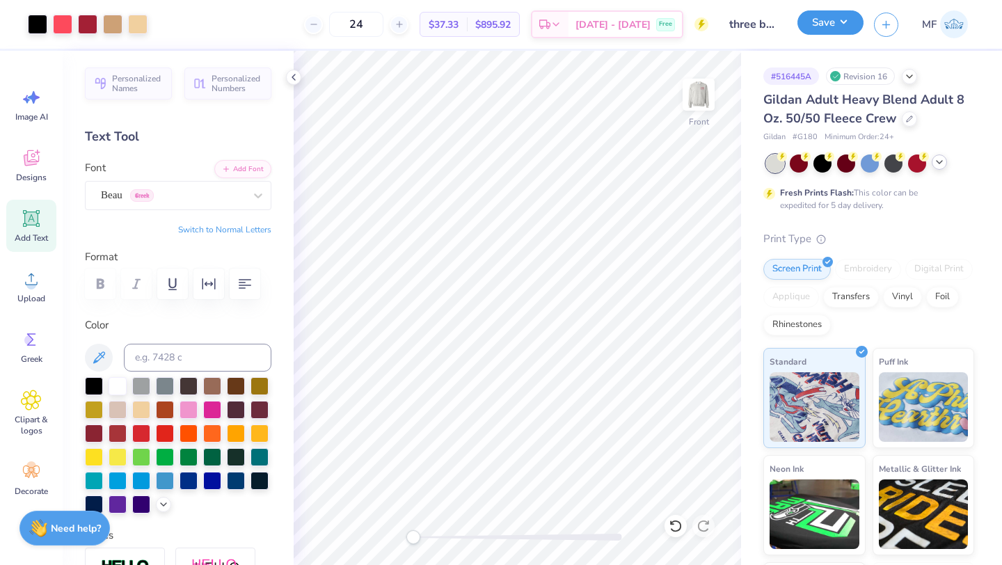
click at [841, 19] on button "Save" at bounding box center [830, 22] width 66 height 24
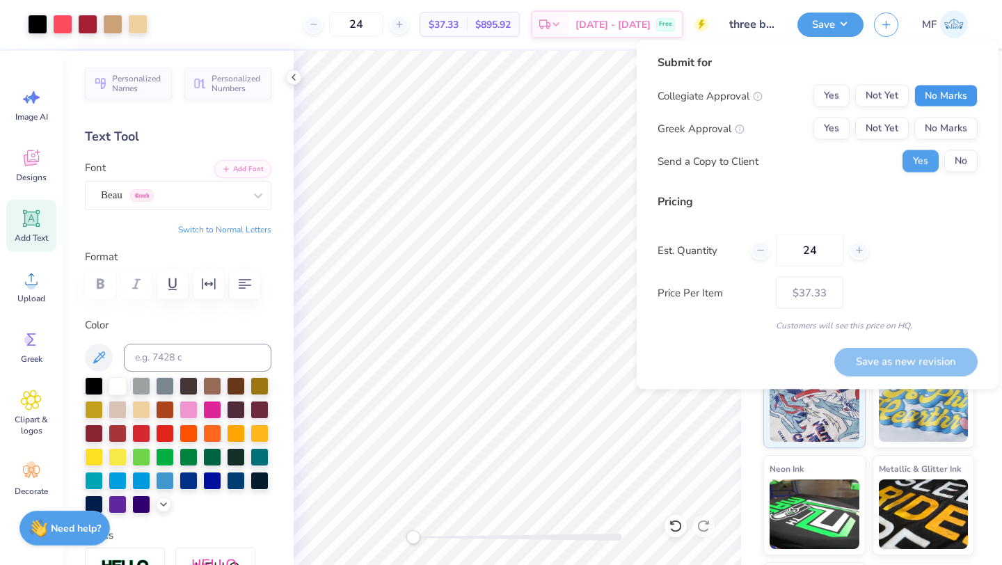
click at [934, 86] on button "No Marks" at bounding box center [945, 96] width 63 height 22
click at [834, 122] on button "Yes" at bounding box center [831, 129] width 36 height 22
click at [961, 162] on button "No" at bounding box center [960, 161] width 33 height 22
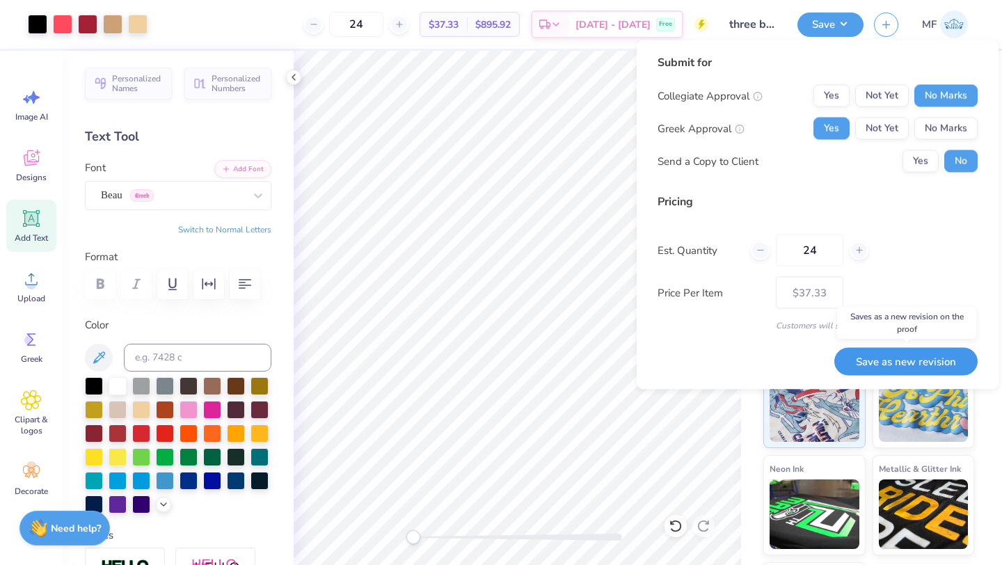
click at [914, 359] on button "Save as new revision" at bounding box center [905, 361] width 143 height 29
type input "$37.33"
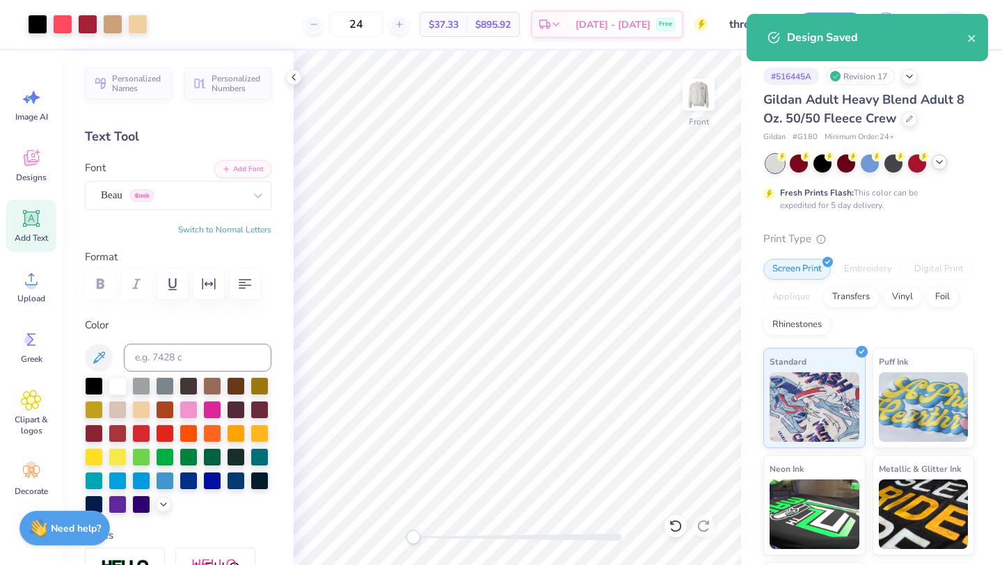
click at [941, 164] on icon at bounding box center [939, 162] width 11 height 11
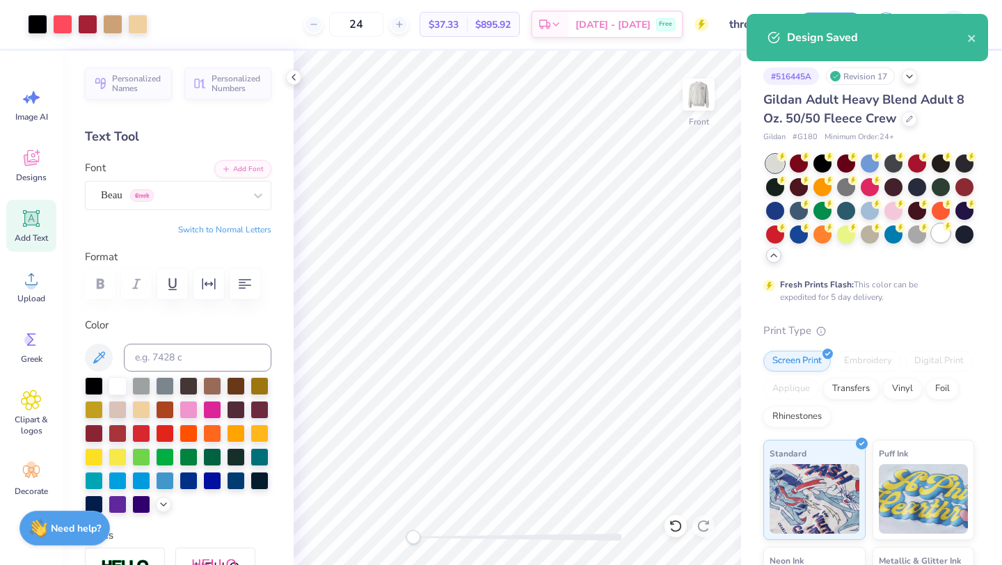
click at [938, 232] on div at bounding box center [941, 233] width 18 height 18
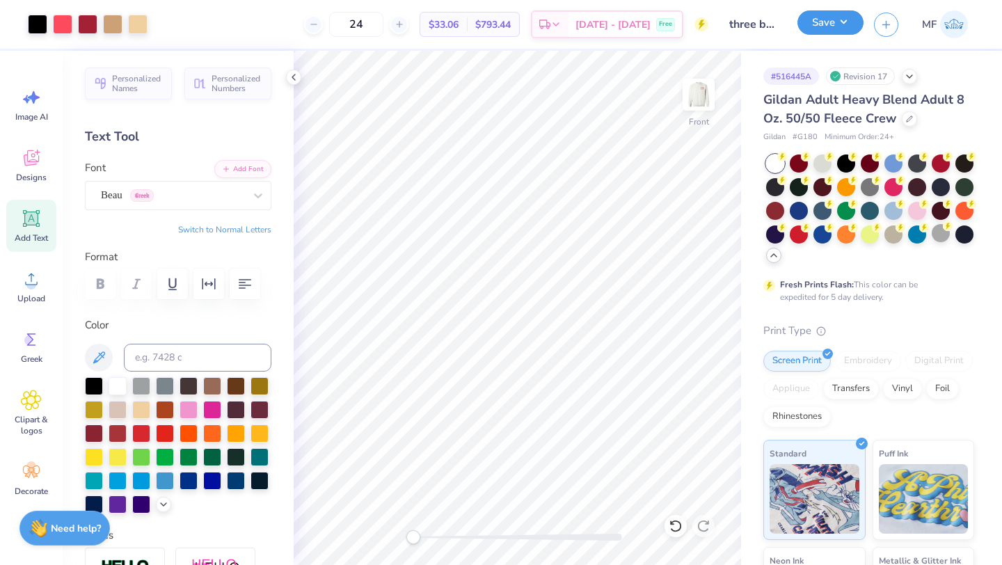
click at [818, 26] on button "Save" at bounding box center [830, 22] width 66 height 24
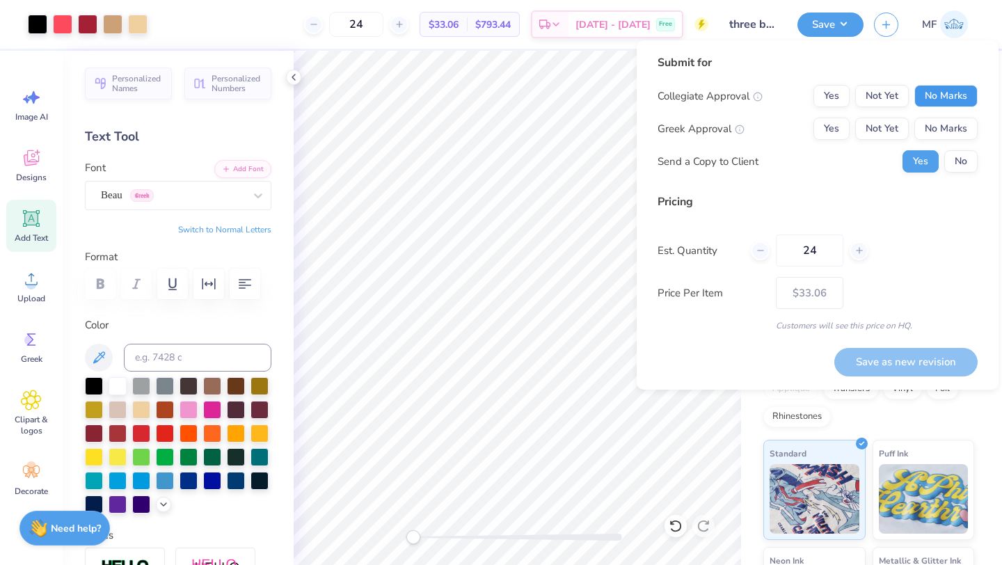
click at [942, 93] on button "No Marks" at bounding box center [945, 96] width 63 height 22
click at [819, 134] on button "Yes" at bounding box center [831, 129] width 36 height 22
click at [950, 157] on button "No" at bounding box center [960, 161] width 33 height 22
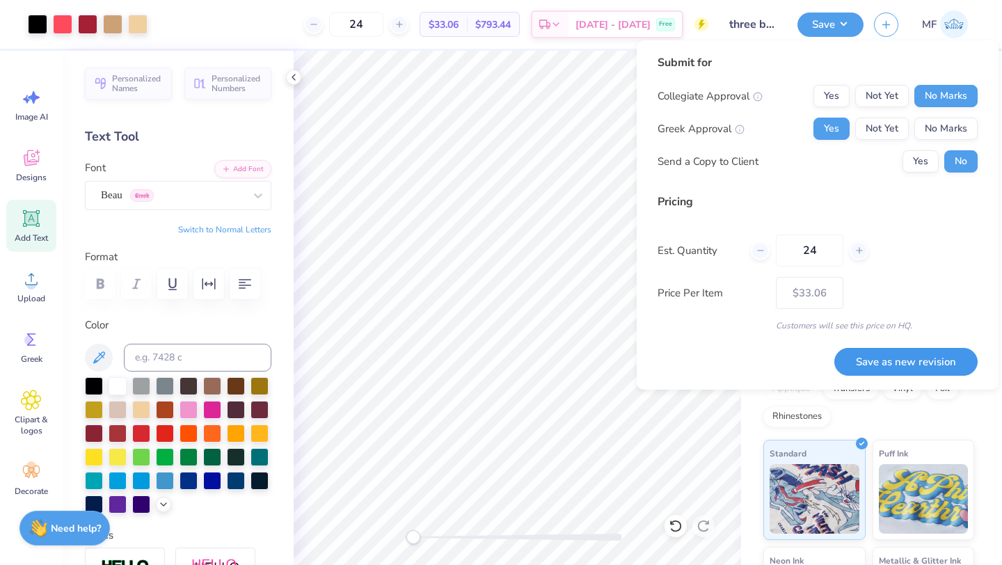
click at [917, 355] on button "Save as new revision" at bounding box center [905, 362] width 143 height 29
type input "$33.06"
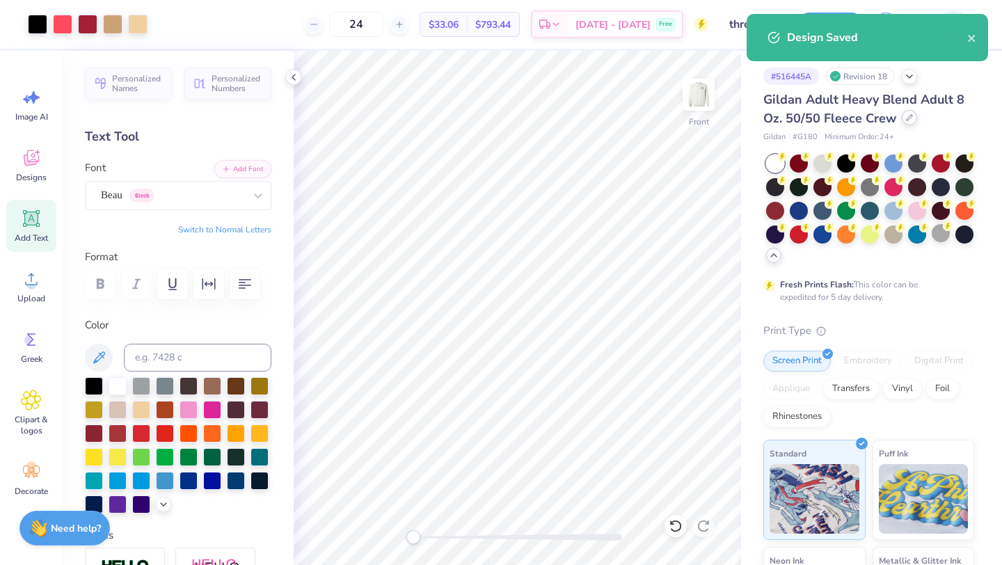
click at [904, 122] on div at bounding box center [909, 117] width 15 height 15
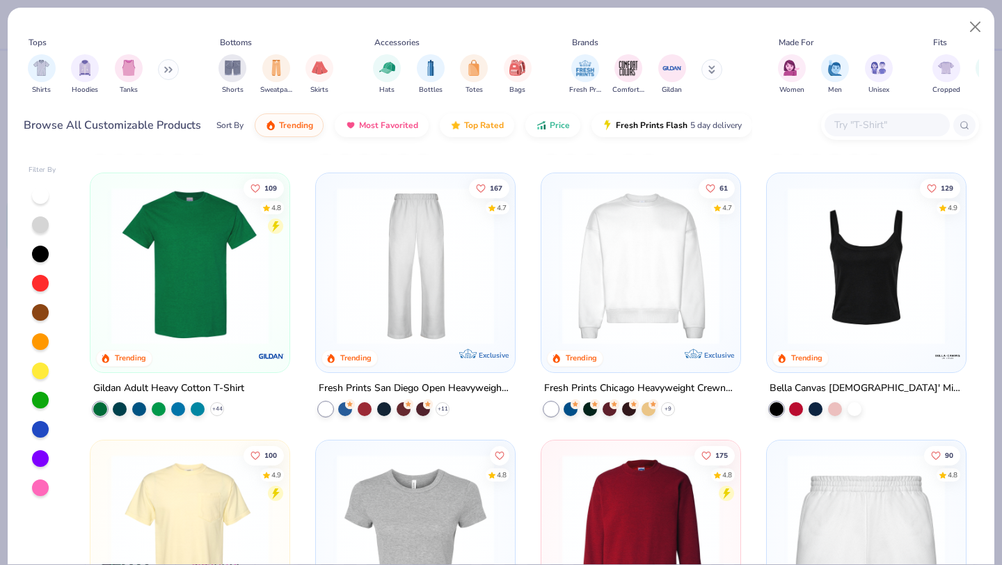
scroll to position [525, 0]
click at [236, 258] on img at bounding box center [189, 264] width 171 height 157
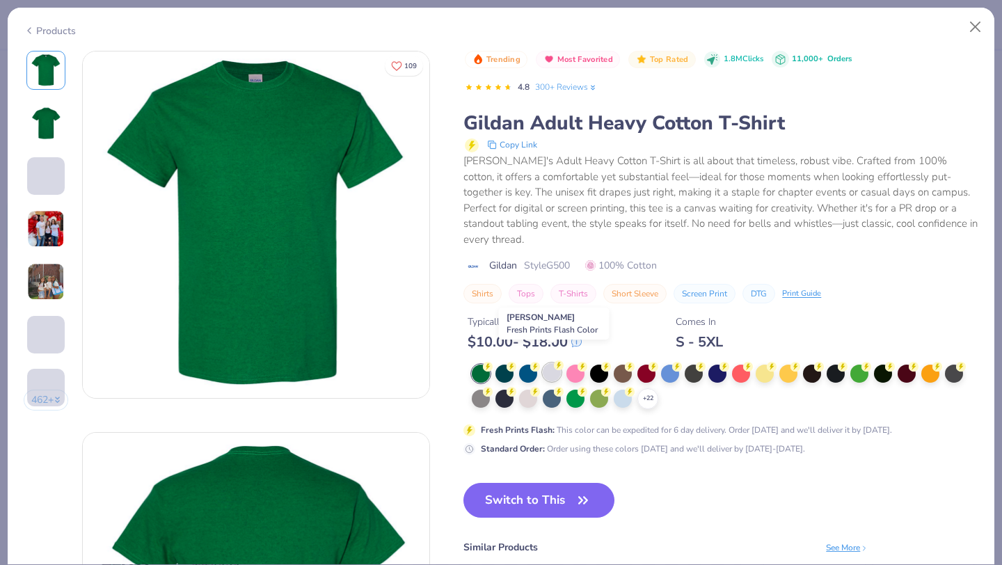
click at [548, 363] on div at bounding box center [552, 372] width 18 height 18
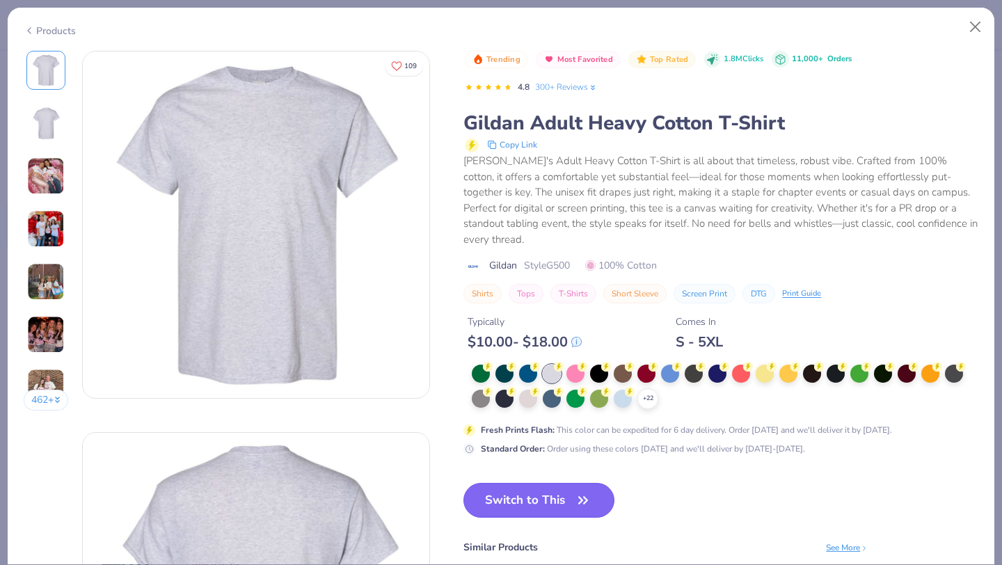
click at [551, 486] on button "Switch to This" at bounding box center [538, 500] width 151 height 35
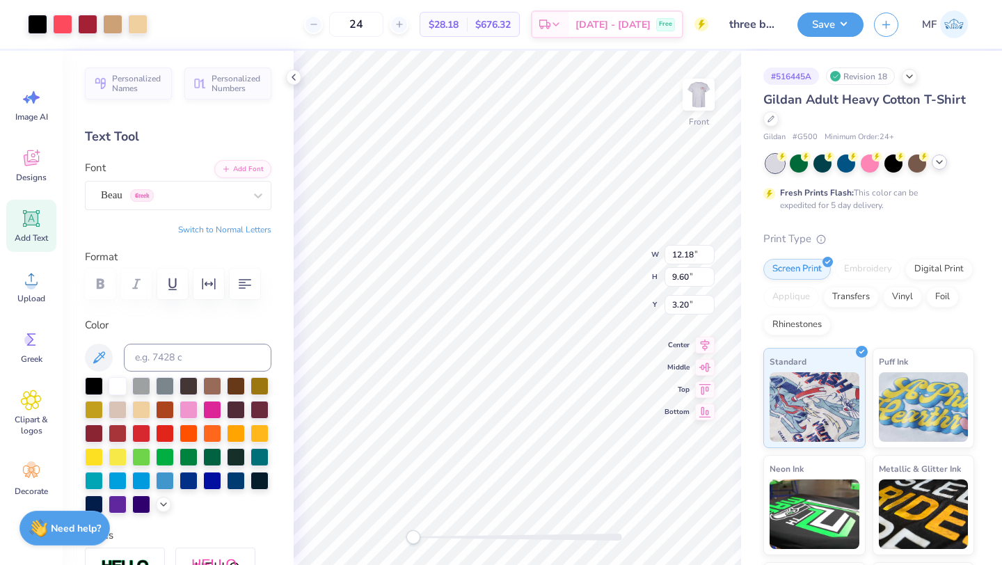
type input "3.00"
click at [847, 24] on button "Save" at bounding box center [830, 22] width 66 height 24
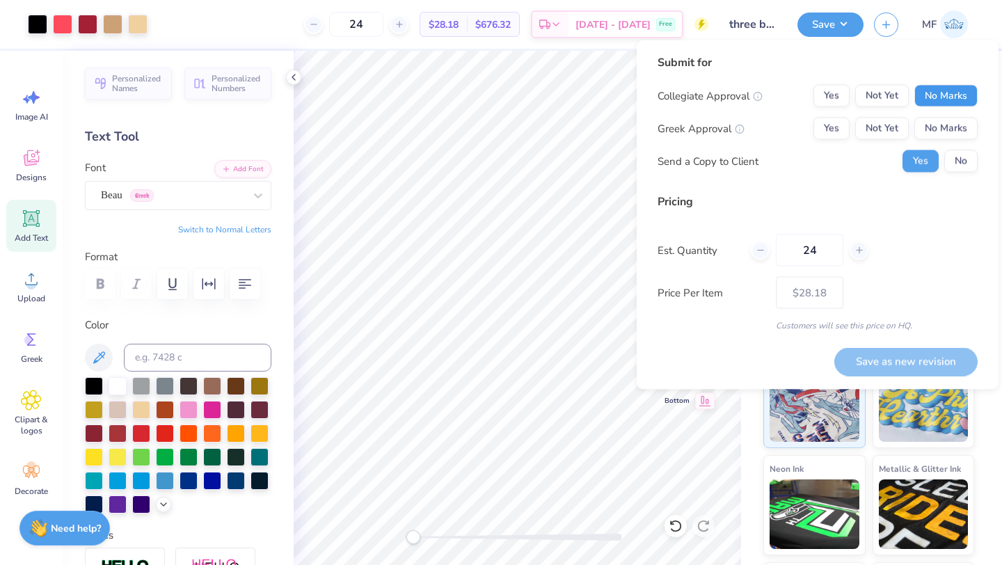
click at [938, 102] on button "No Marks" at bounding box center [945, 96] width 63 height 22
click at [829, 134] on button "Yes" at bounding box center [831, 129] width 36 height 22
click at [948, 159] on button "No" at bounding box center [960, 161] width 33 height 22
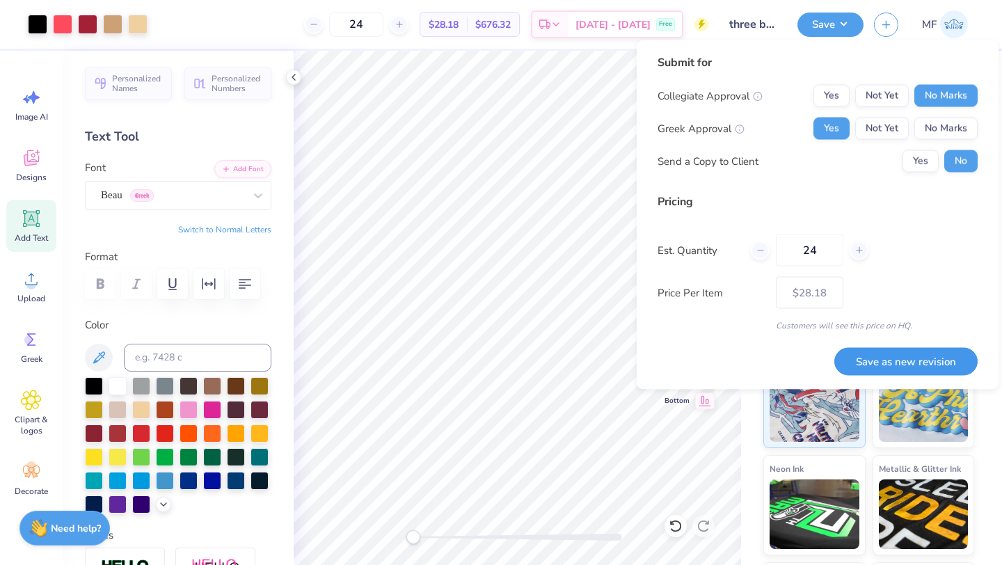
click at [922, 358] on button "Save as new revision" at bounding box center [905, 361] width 143 height 29
type input "$28.18"
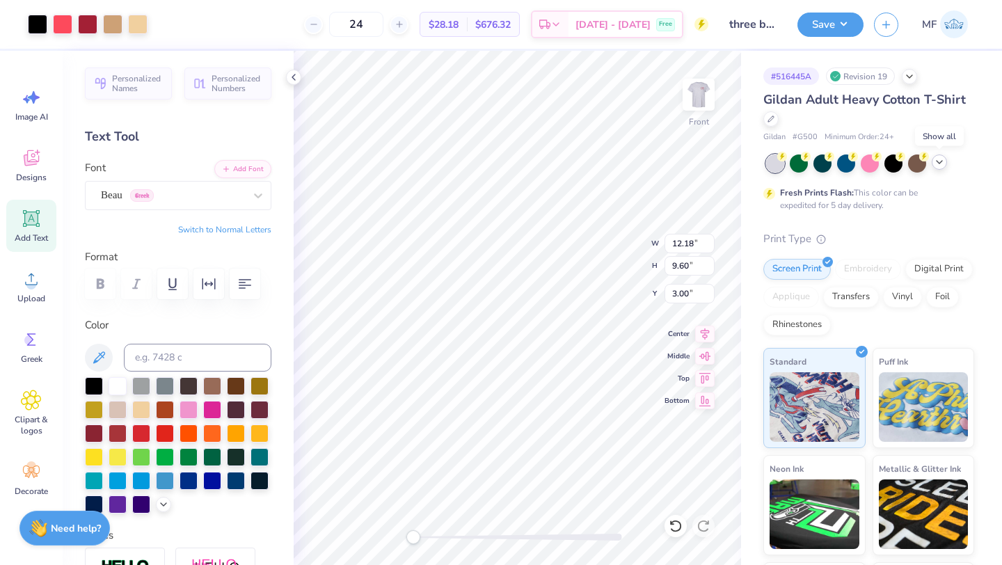
click at [938, 164] on icon at bounding box center [939, 162] width 11 height 11
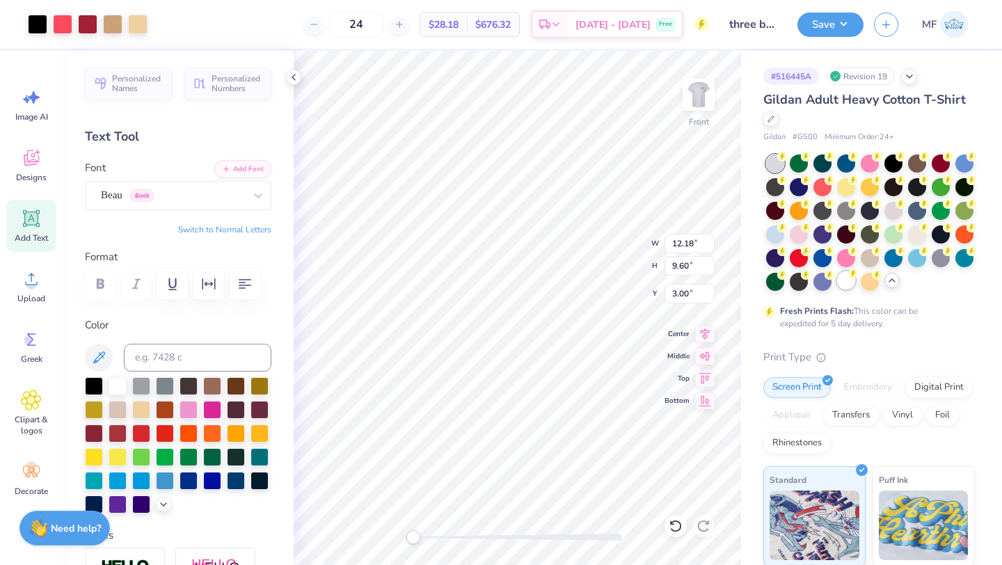
click at [844, 279] on div at bounding box center [846, 280] width 18 height 18
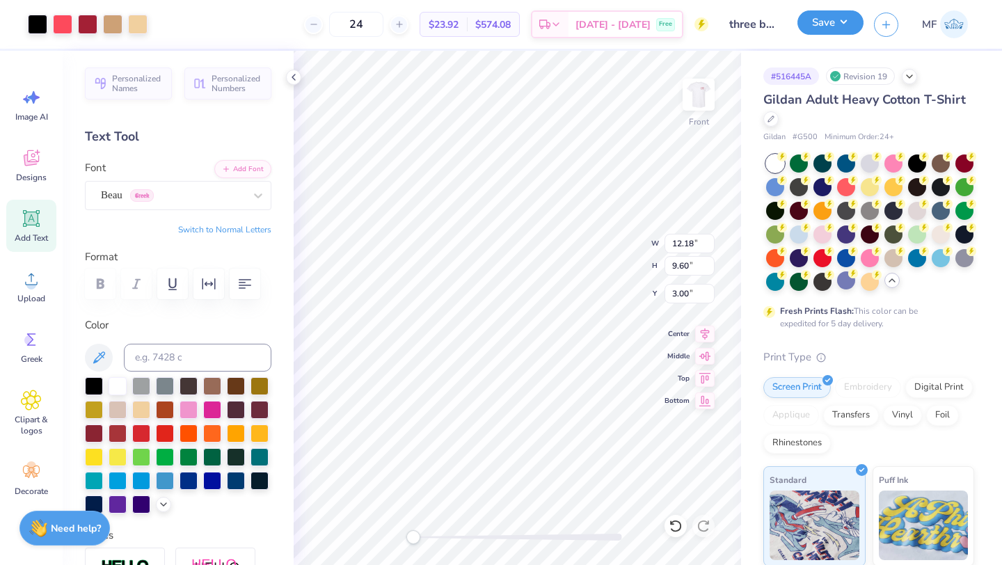
click at [826, 21] on button "Save" at bounding box center [830, 22] width 66 height 24
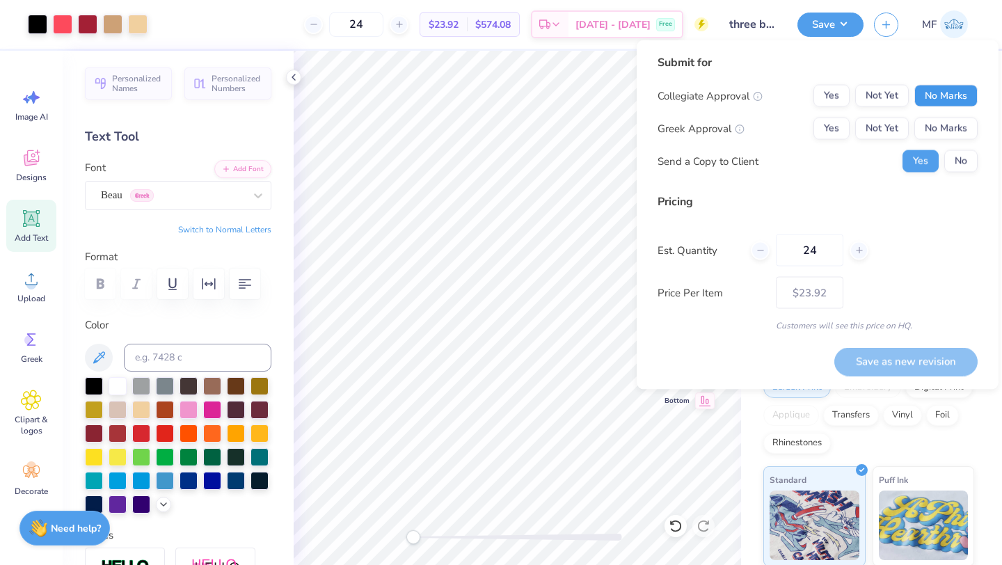
click at [934, 99] on button "No Marks" at bounding box center [945, 96] width 63 height 22
click at [842, 112] on div "Collegiate Approval Yes Not Yet No Marks Greek Approval Yes Not Yet No Marks Se…" at bounding box center [817, 129] width 320 height 88
click at [832, 128] on button "Yes" at bounding box center [831, 129] width 36 height 22
click at [960, 169] on button "No" at bounding box center [960, 161] width 33 height 22
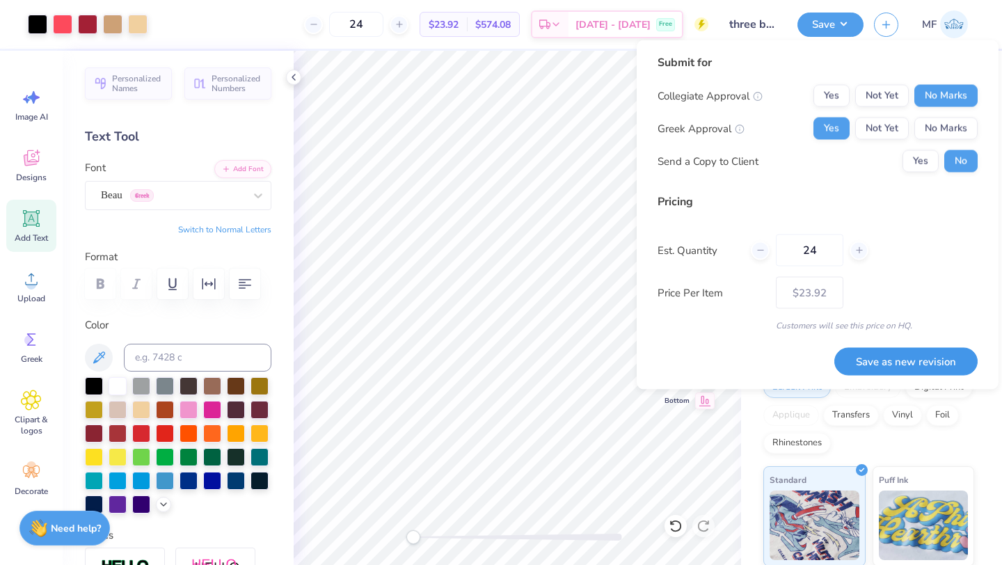
click at [881, 367] on button "Save as new revision" at bounding box center [905, 361] width 143 height 29
type input "$23.92"
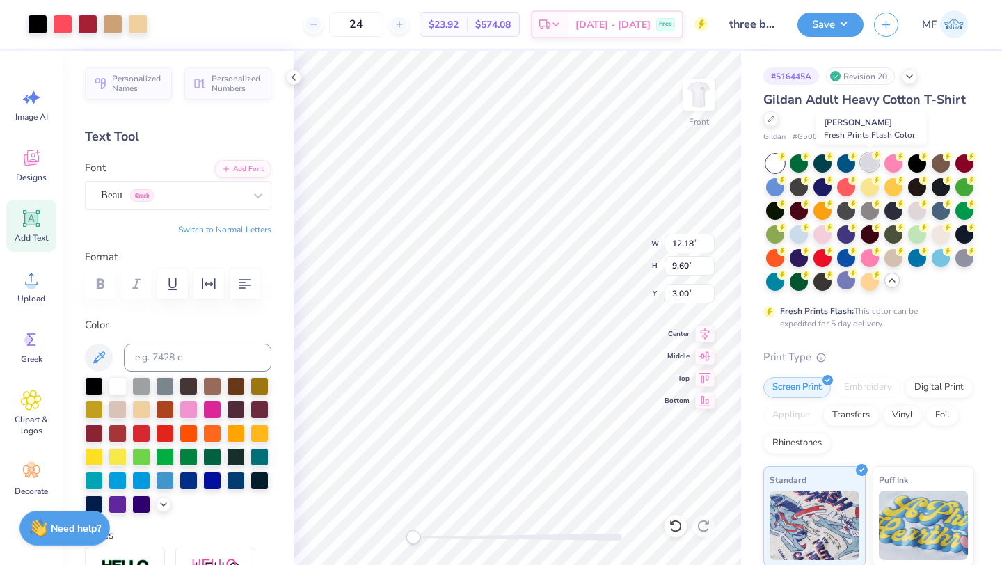
click at [863, 159] on div at bounding box center [870, 162] width 18 height 18
